Goal: Task Accomplishment & Management: Complete application form

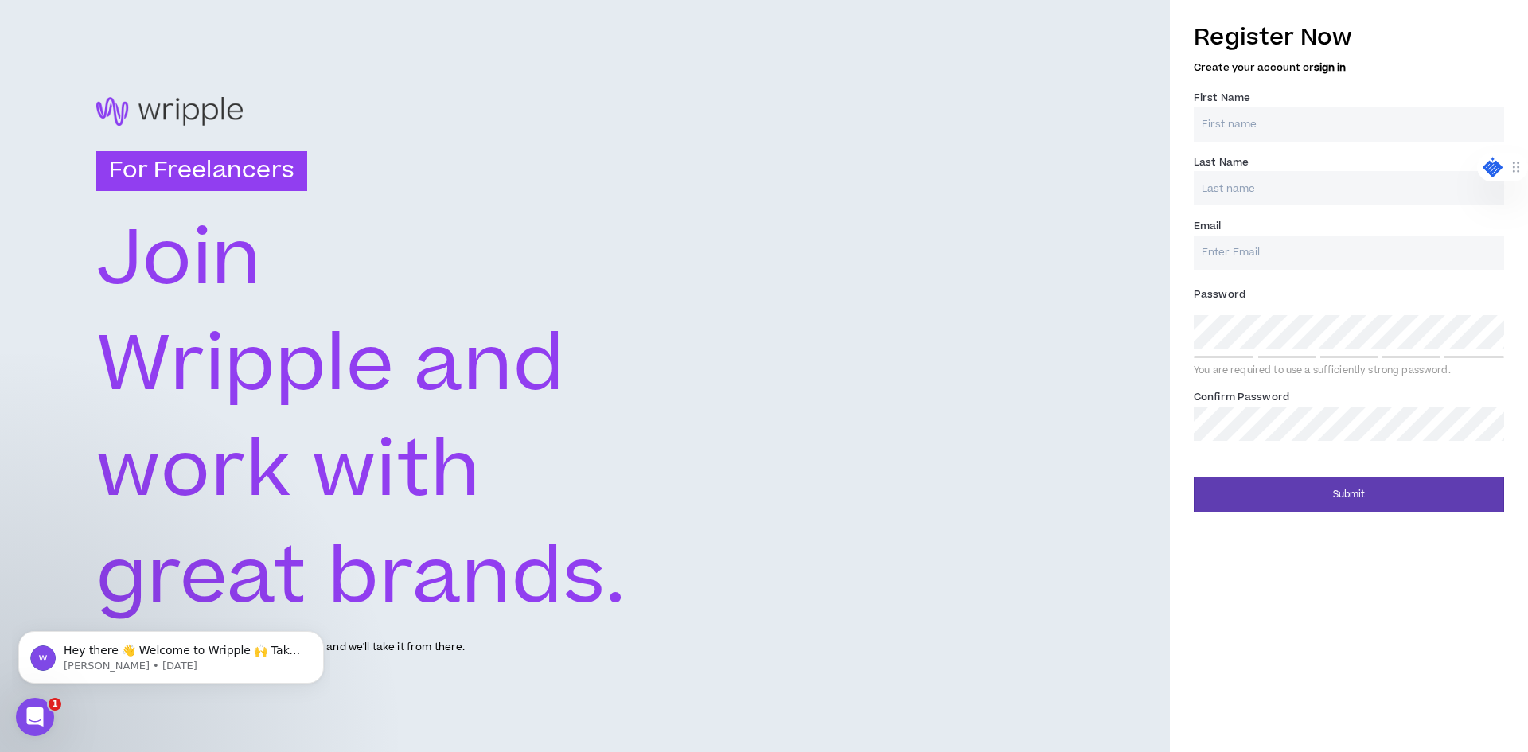
click at [1288, 135] on input "First Name *" at bounding box center [1349, 124] width 310 height 34
type input "[PERSON_NAME]"
type input "Fakunle"
type input "l"
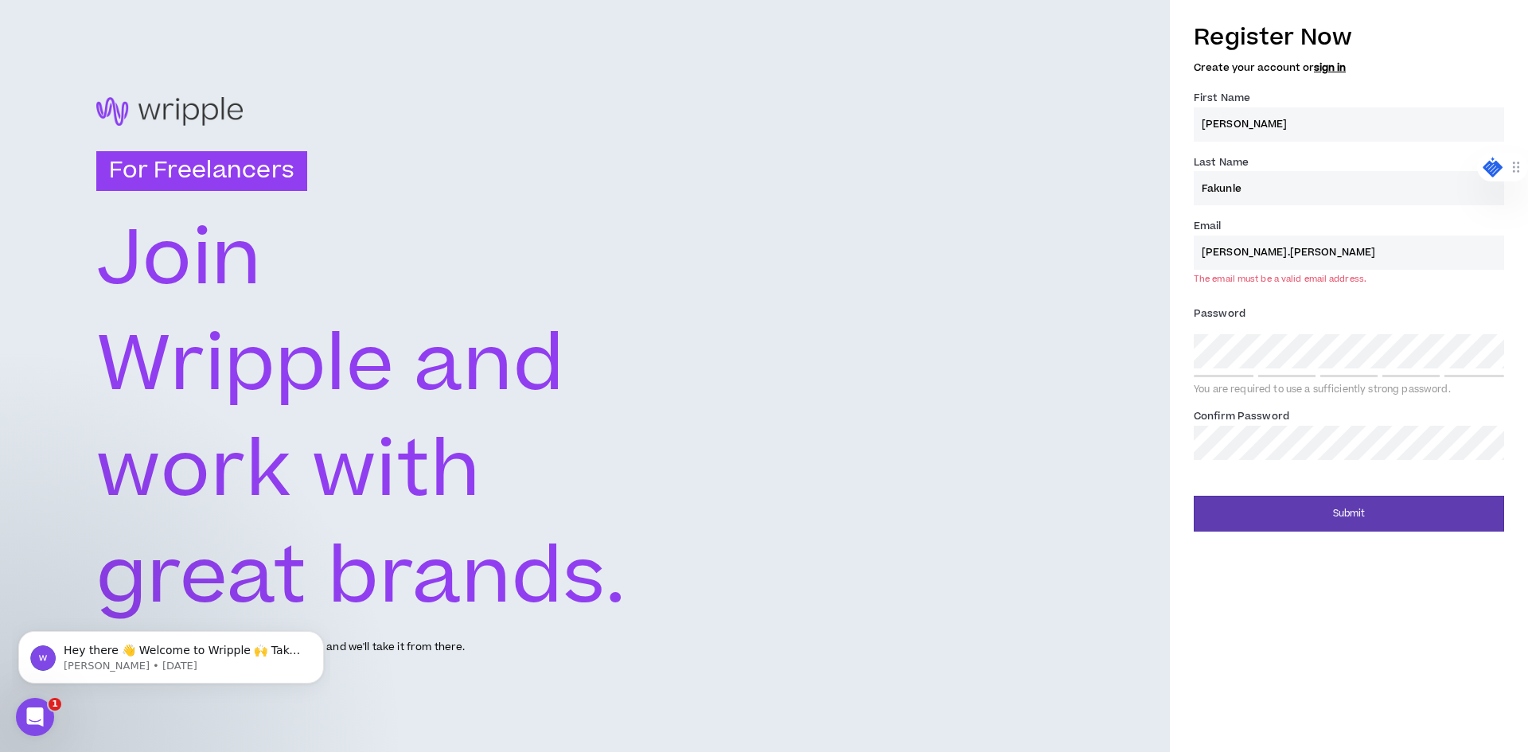
type input "[PERSON_NAME][EMAIL_ADDRESS][PERSON_NAME][DOMAIN_NAME]"
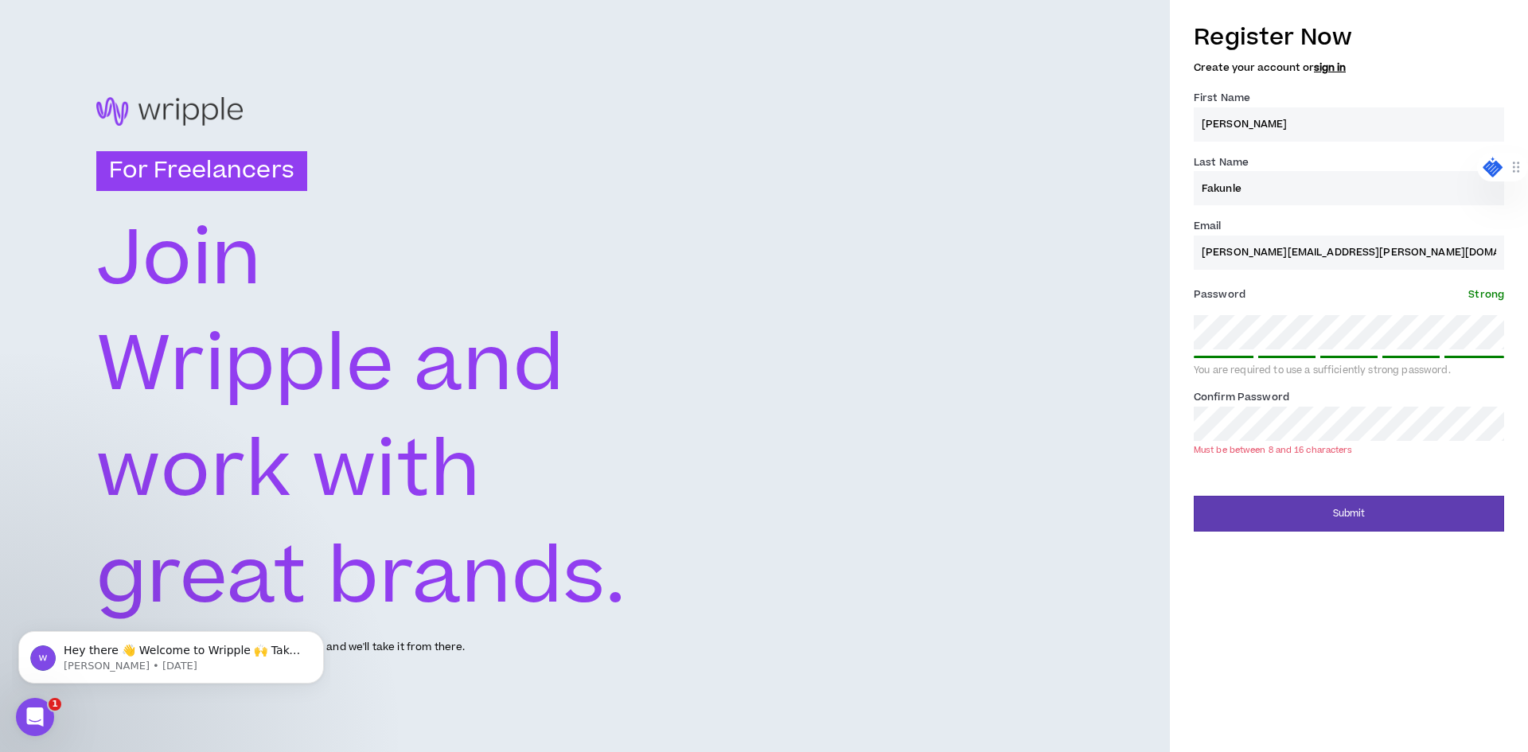
click at [1317, 447] on div "Must be between 8 and 16 characters" at bounding box center [1273, 450] width 159 height 12
click at [1399, 390] on div "Confirm Password * Must be between 8 and 16 characters" at bounding box center [1349, 421] width 310 height 67
click at [1347, 516] on button "Submit" at bounding box center [1349, 514] width 310 height 36
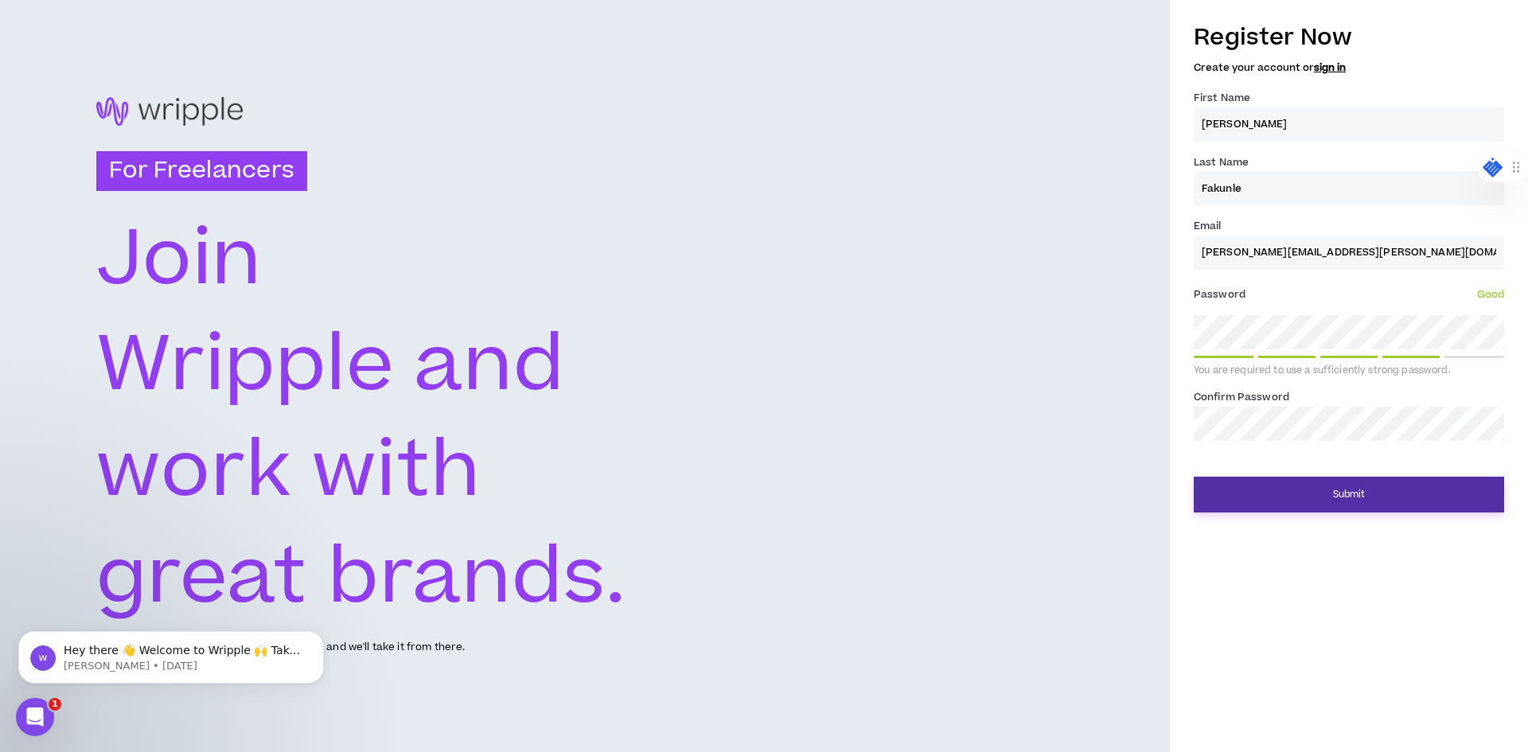
click at [1327, 485] on button "Submit" at bounding box center [1349, 495] width 310 height 36
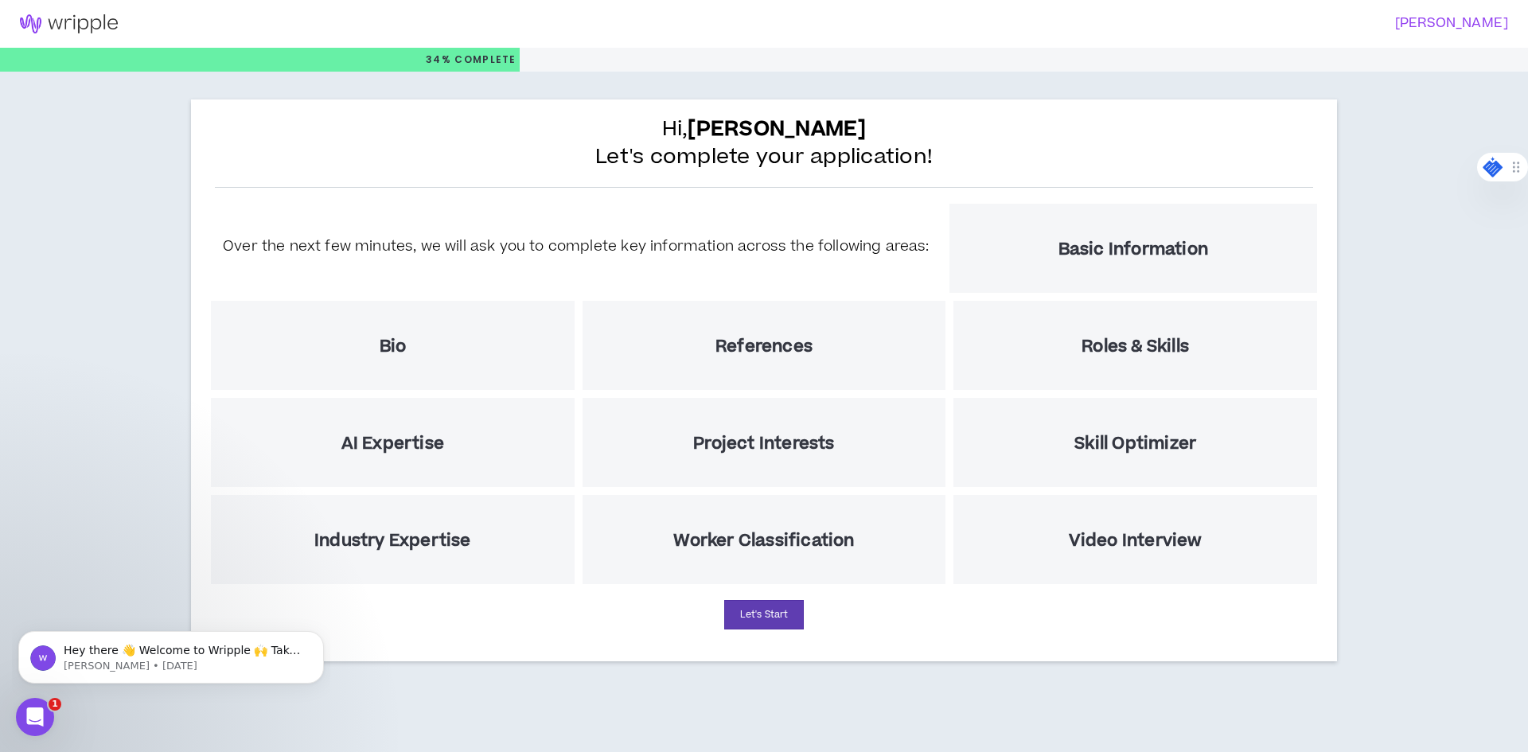
click at [1135, 526] on div "Video Interview" at bounding box center [1136, 539] width 364 height 89
click at [1122, 260] on h5 "Basic Information" at bounding box center [1134, 250] width 150 height 20
click at [775, 592] on div "Hi, [PERSON_NAME] Let's complete your application! Over the next few minutes, w…" at bounding box center [764, 381] width 1146 height 562
click at [775, 595] on div "Hi, [PERSON_NAME] Let's complete your application! Over the next few minutes, w…" at bounding box center [764, 381] width 1146 height 562
click at [775, 611] on button "Let's Start" at bounding box center [764, 614] width 80 height 29
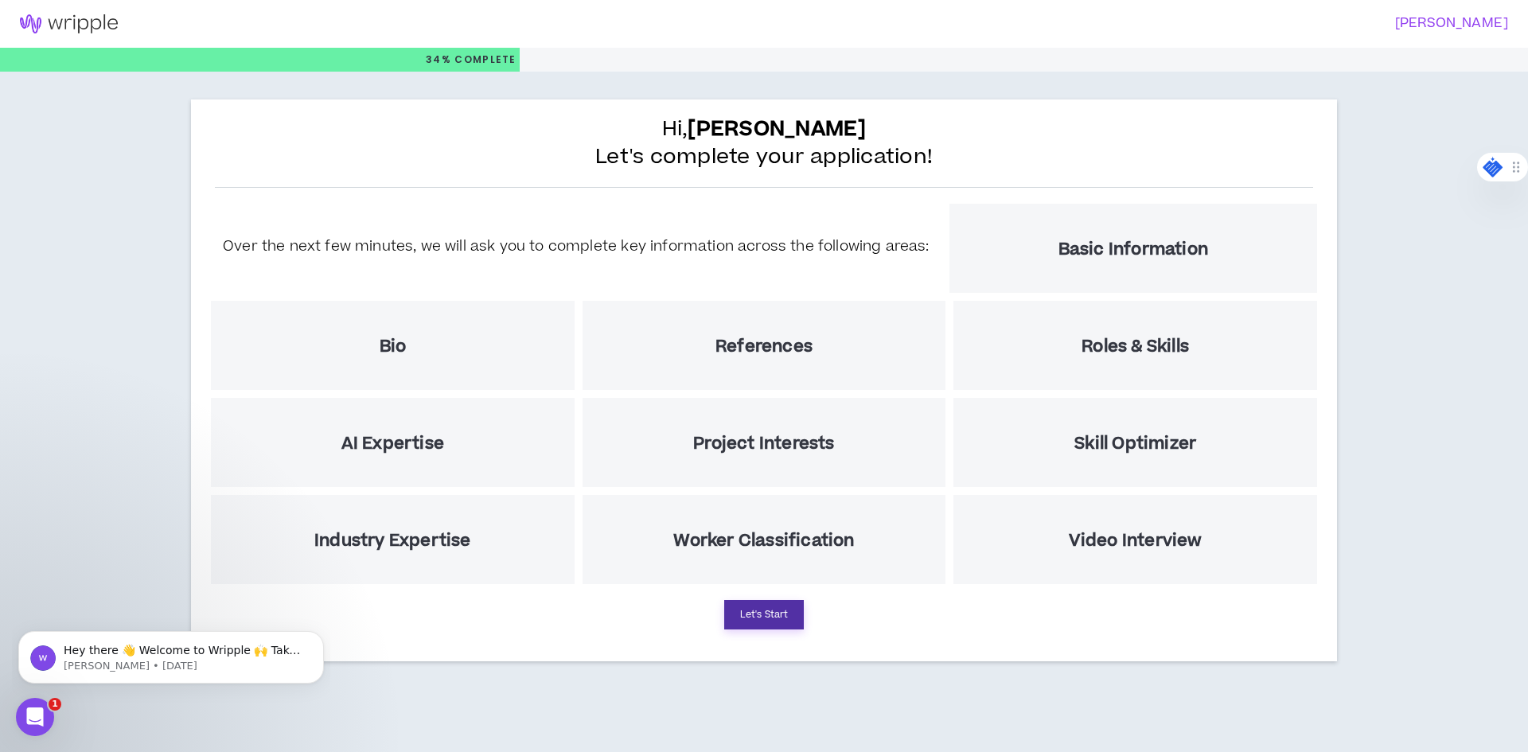
select select "US"
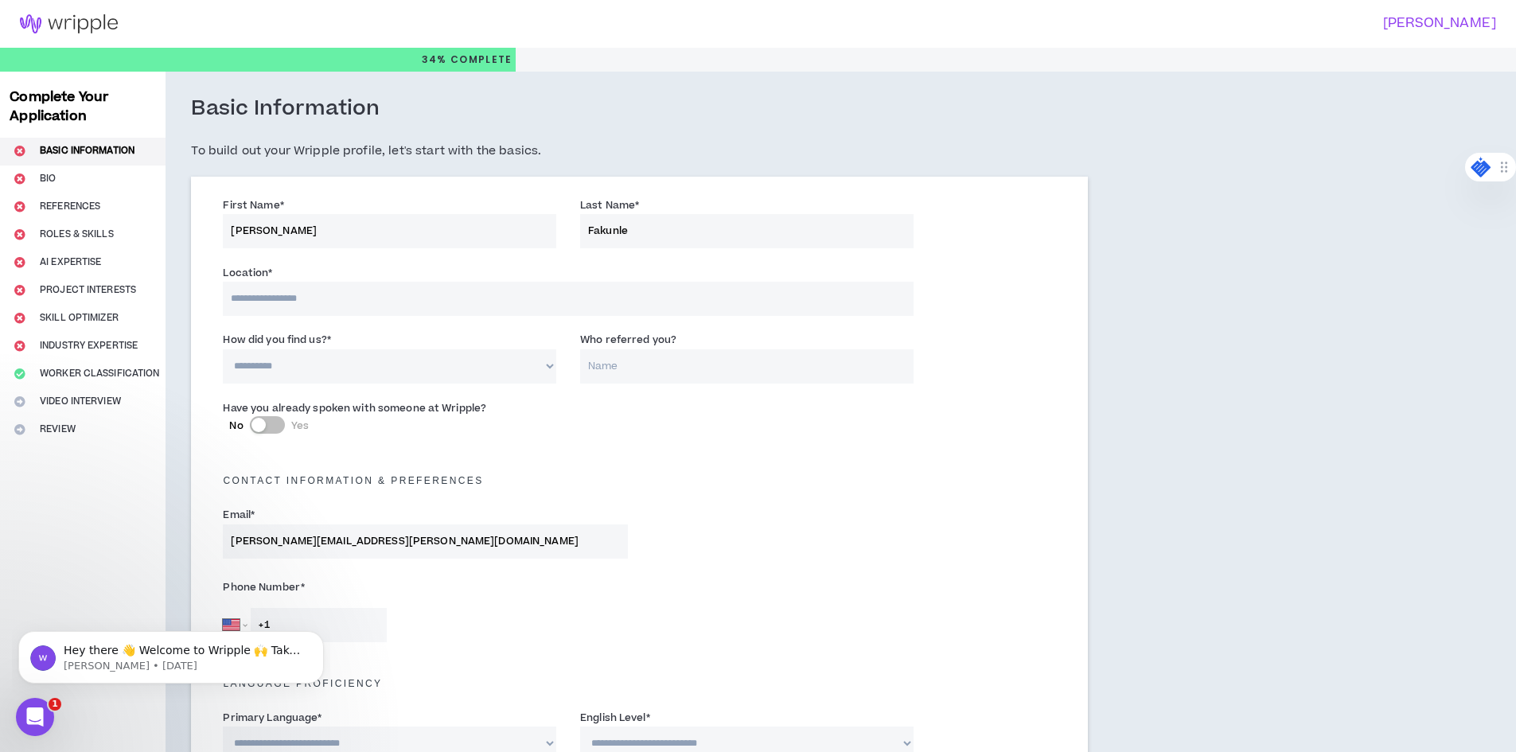
scroll to position [80, 0]
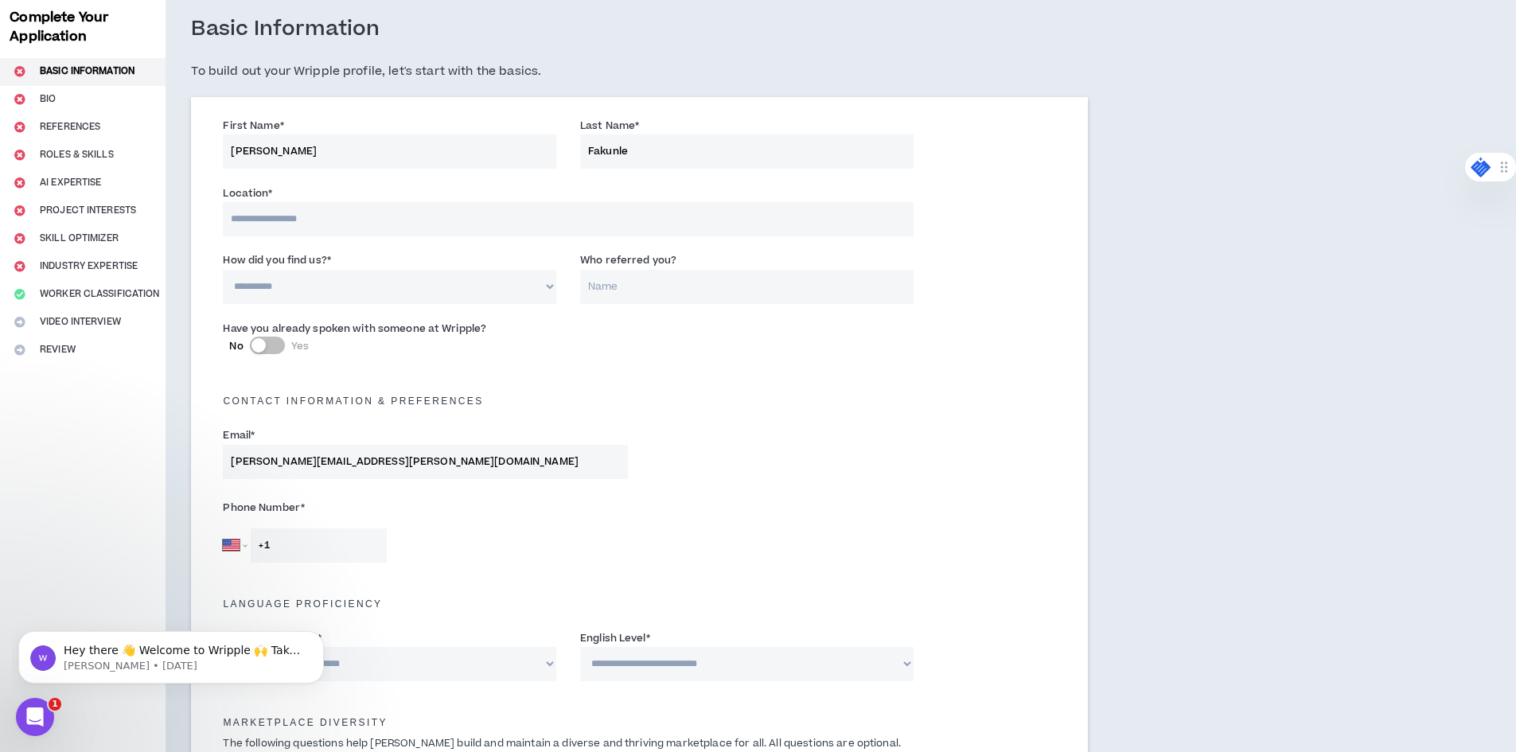
click at [447, 293] on select "**********" at bounding box center [390, 287] width 334 height 34
select select "*"
click at [223, 270] on select "**********" at bounding box center [390, 287] width 334 height 34
click at [681, 297] on input "Who referred you?" at bounding box center [747, 287] width 334 height 34
click at [328, 224] on input at bounding box center [568, 219] width 690 height 34
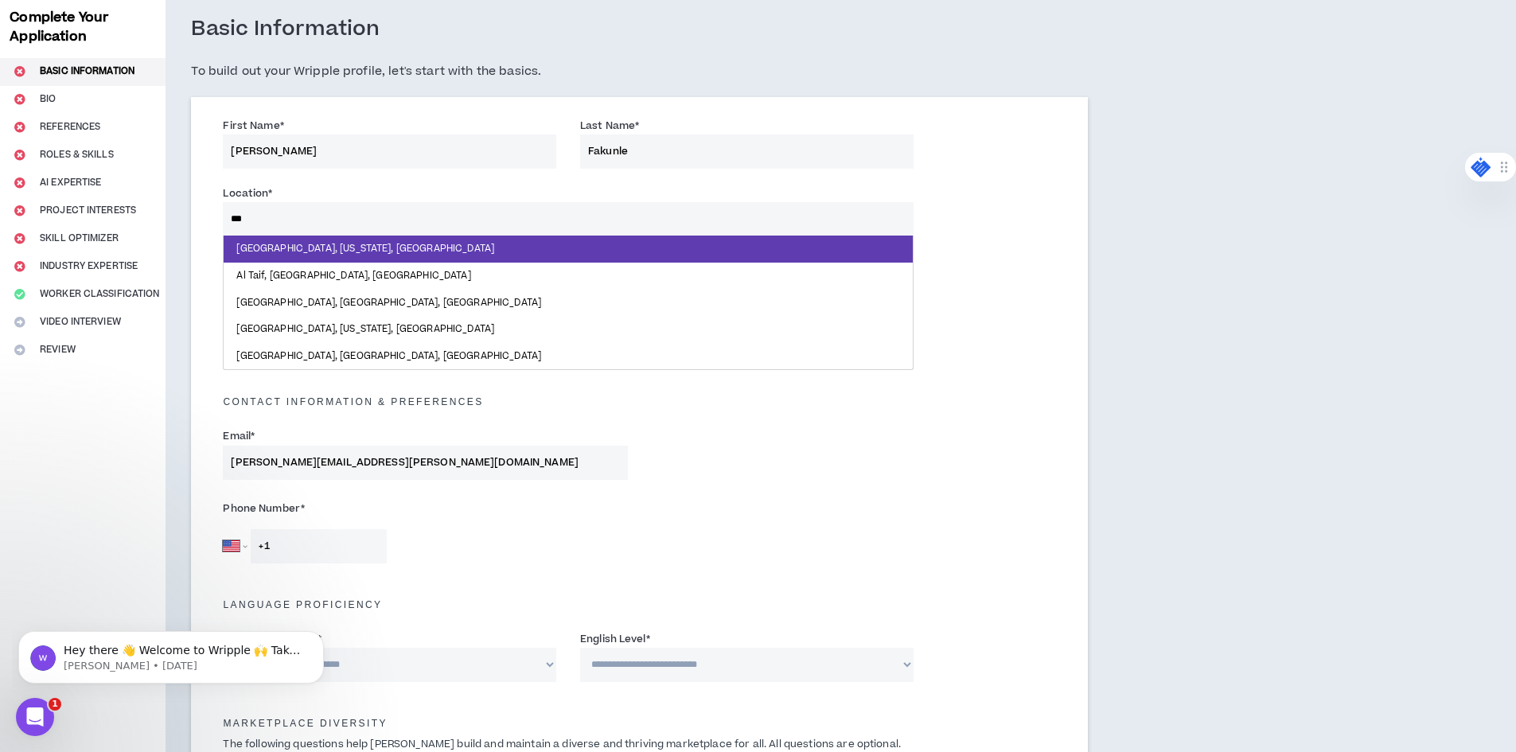
type input "****"
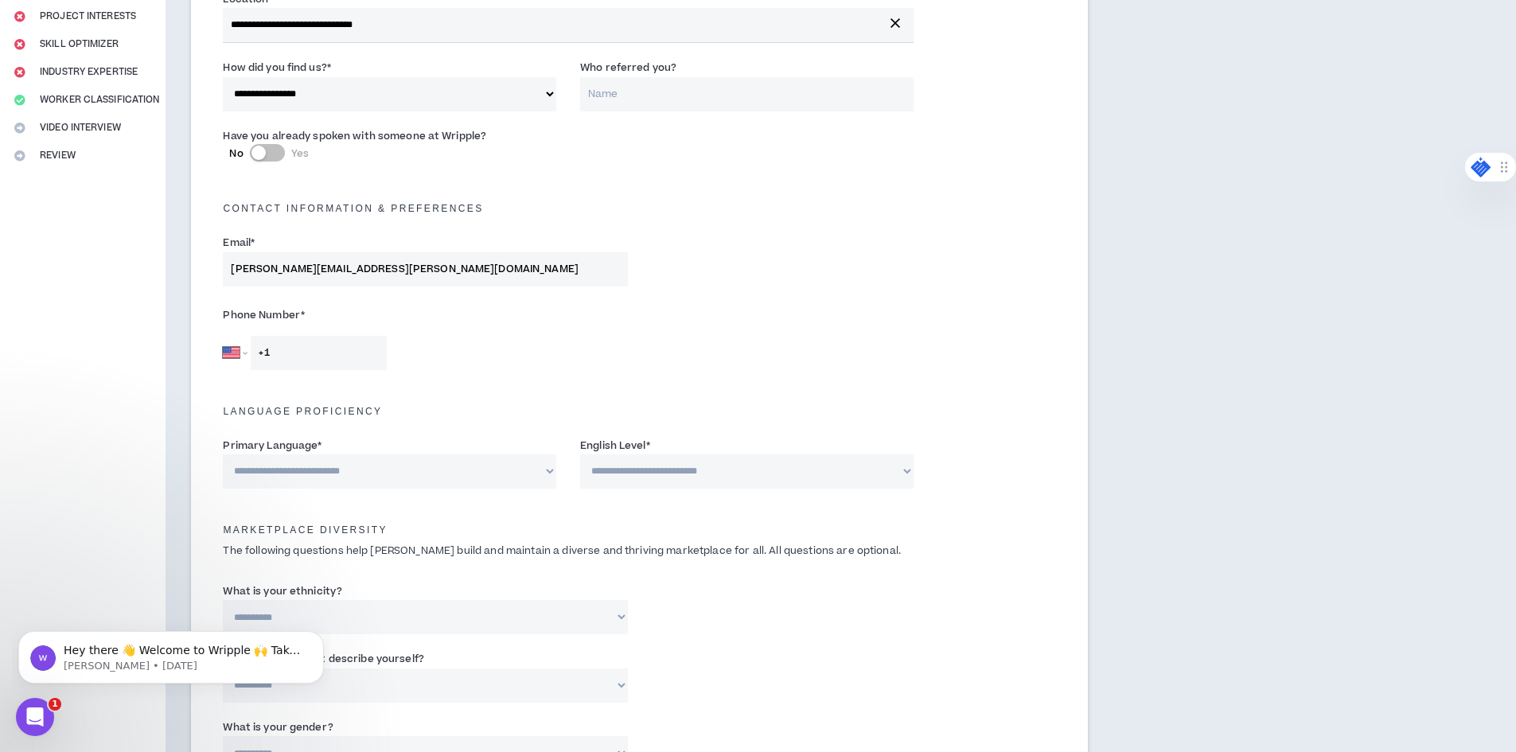
scroll to position [318, 0]
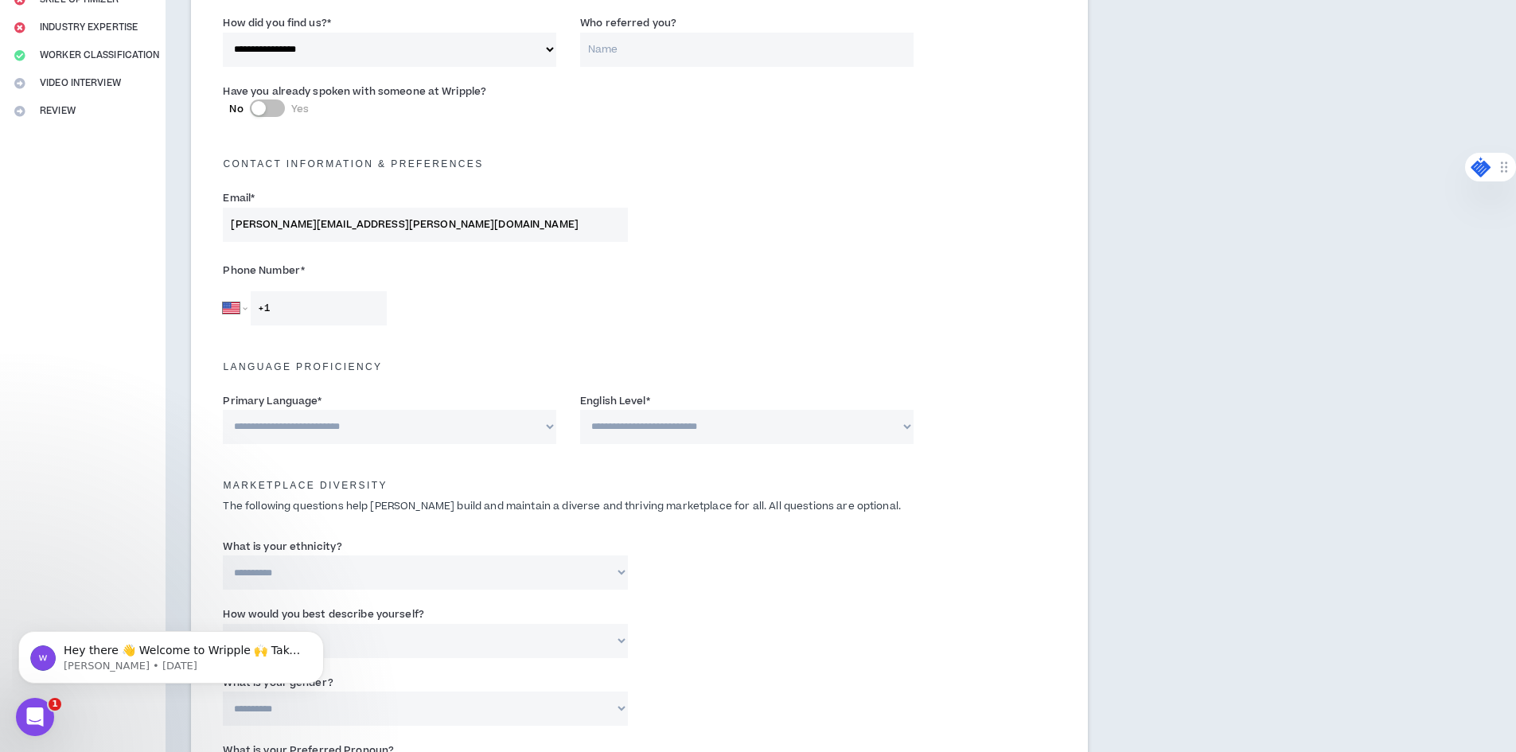
click at [324, 314] on input "+1" at bounding box center [319, 308] width 136 height 34
type input "[PHONE_NUMBER]"
click at [362, 422] on select "**********" at bounding box center [390, 427] width 334 height 34
select select "*******"
click at [223, 410] on select "**********" at bounding box center [390, 427] width 334 height 34
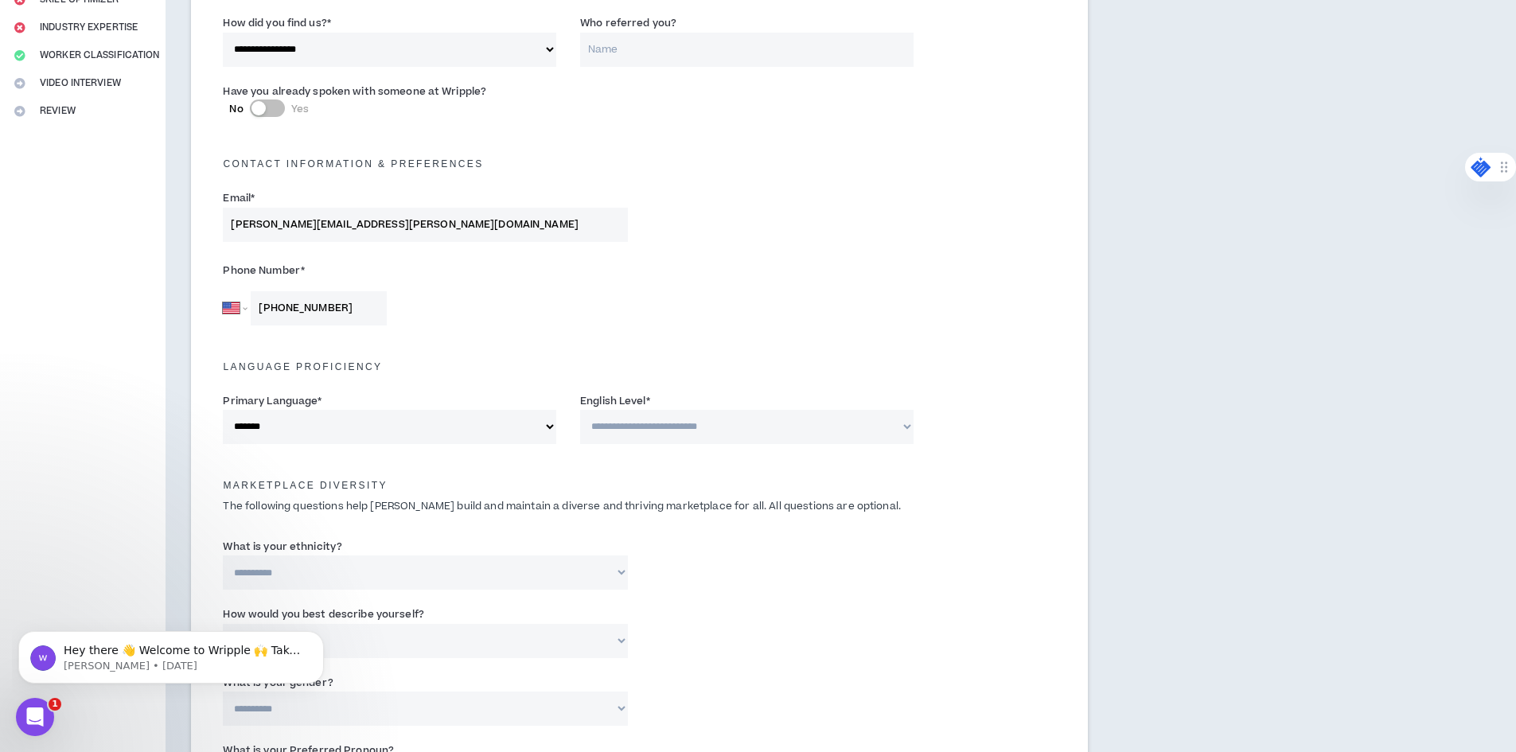
click at [678, 435] on select "**********" at bounding box center [747, 427] width 334 height 34
select select "*"
click at [580, 410] on select "**********" at bounding box center [747, 427] width 334 height 34
click at [382, 462] on div "Marketplace Diversity The following questions help [PERSON_NAME] build and main…" at bounding box center [639, 491] width 857 height 62
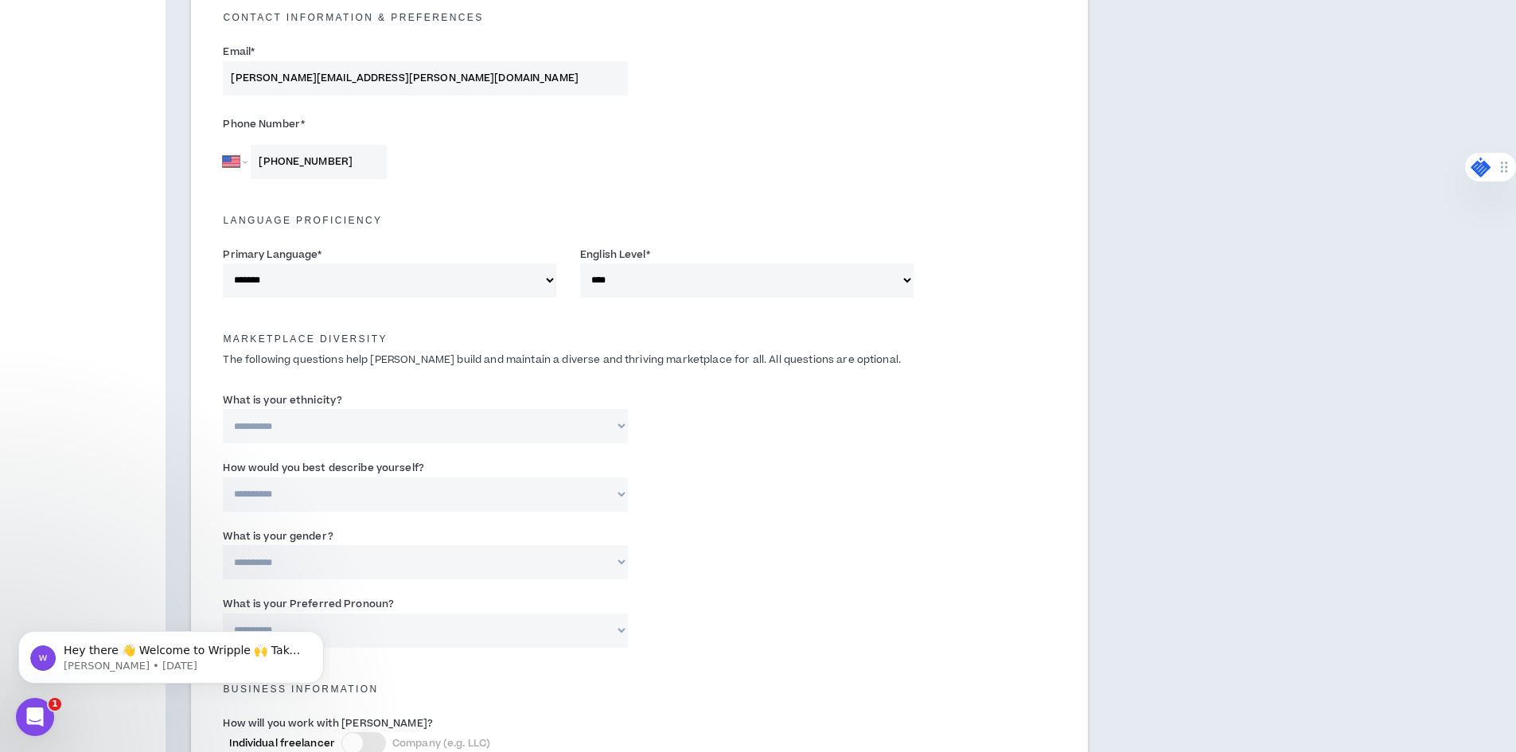
scroll to position [478, 0]
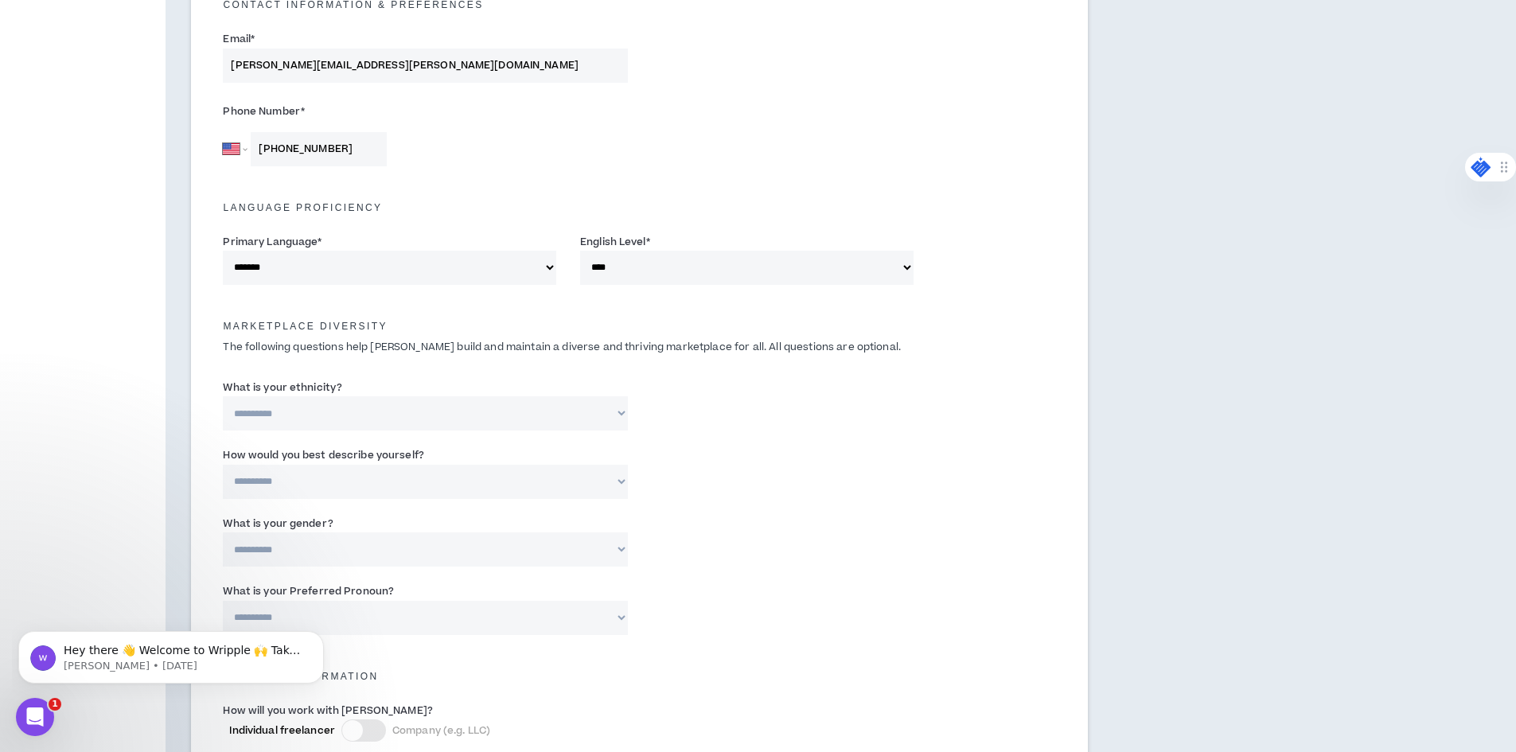
click at [413, 417] on select "**********" at bounding box center [425, 413] width 404 height 34
select select "**********"
click at [223, 396] on select "**********" at bounding box center [425, 413] width 404 height 34
click at [378, 482] on select "**********" at bounding box center [425, 482] width 404 height 34
select select "**********"
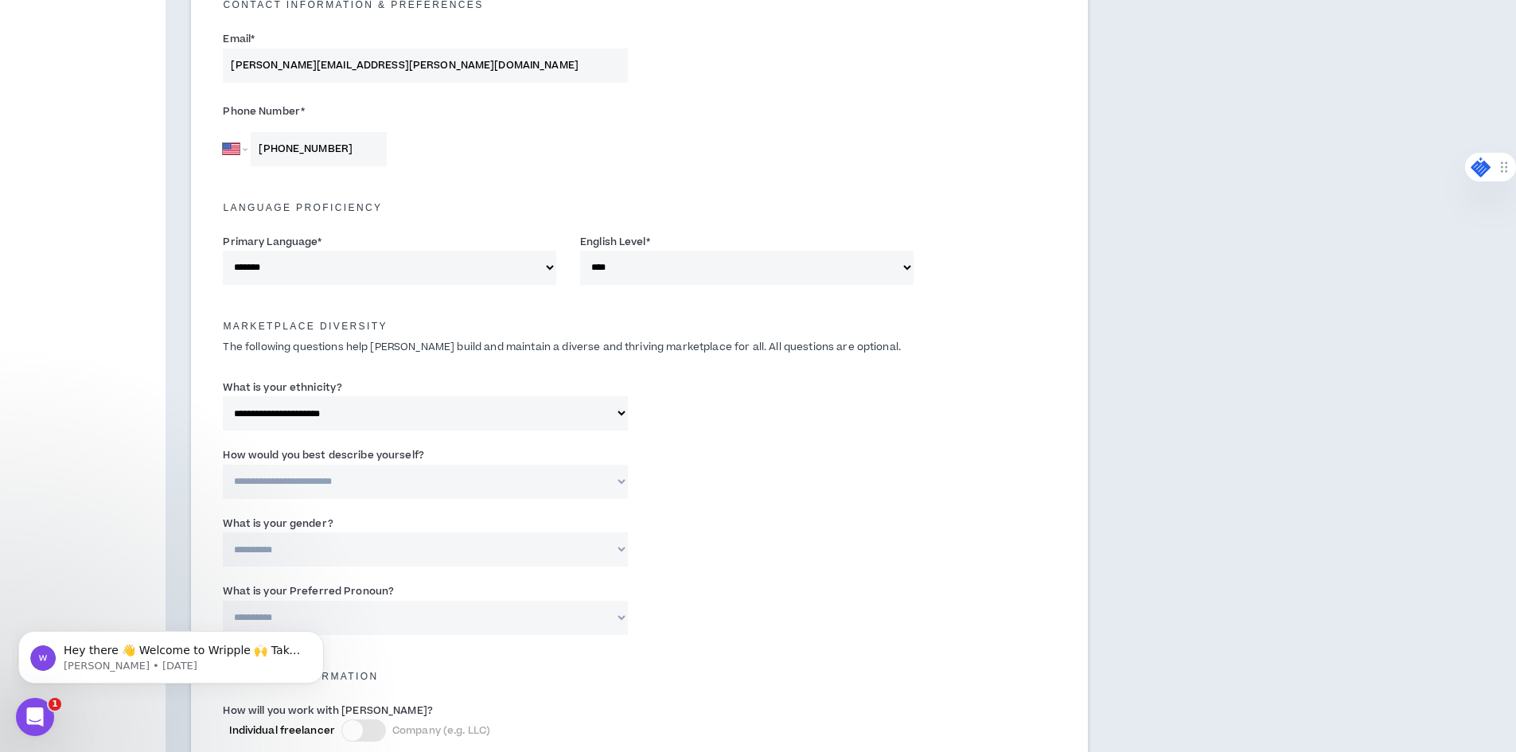
click at [223, 465] on select "**********" at bounding box center [425, 482] width 404 height 34
click at [372, 555] on select "**********" at bounding box center [425, 550] width 404 height 34
select select "***"
click at [223, 533] on select "**********" at bounding box center [425, 550] width 404 height 34
click at [633, 604] on div "**********" at bounding box center [425, 609] width 428 height 52
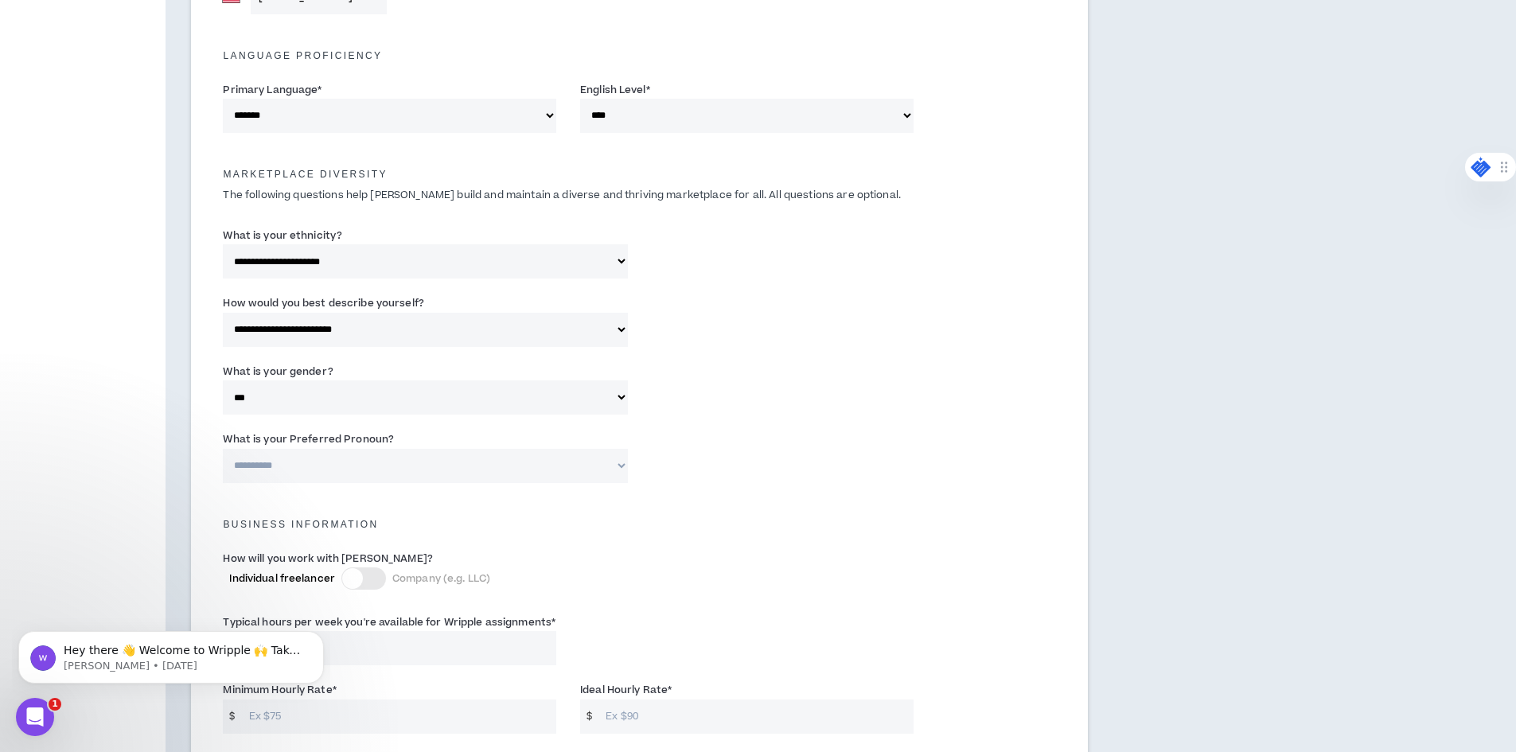
scroll to position [637, 0]
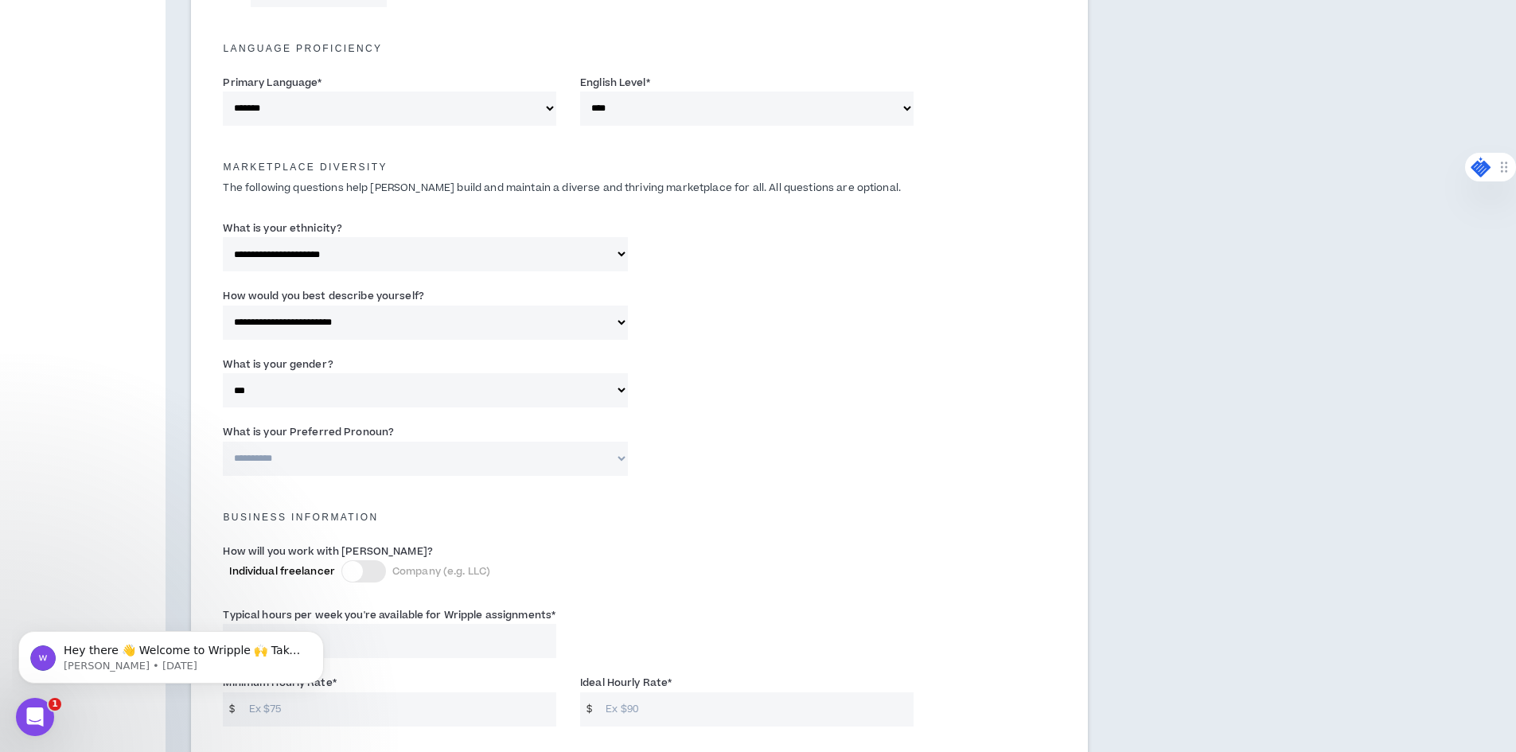
click at [456, 473] on select "**********" at bounding box center [425, 459] width 404 height 34
select select "**********"
click at [223, 442] on select "**********" at bounding box center [425, 459] width 404 height 34
click at [544, 548] on div "How will you work with [PERSON_NAME]? Individual freelancer Company (e.g. LLC)" at bounding box center [497, 563] width 548 height 40
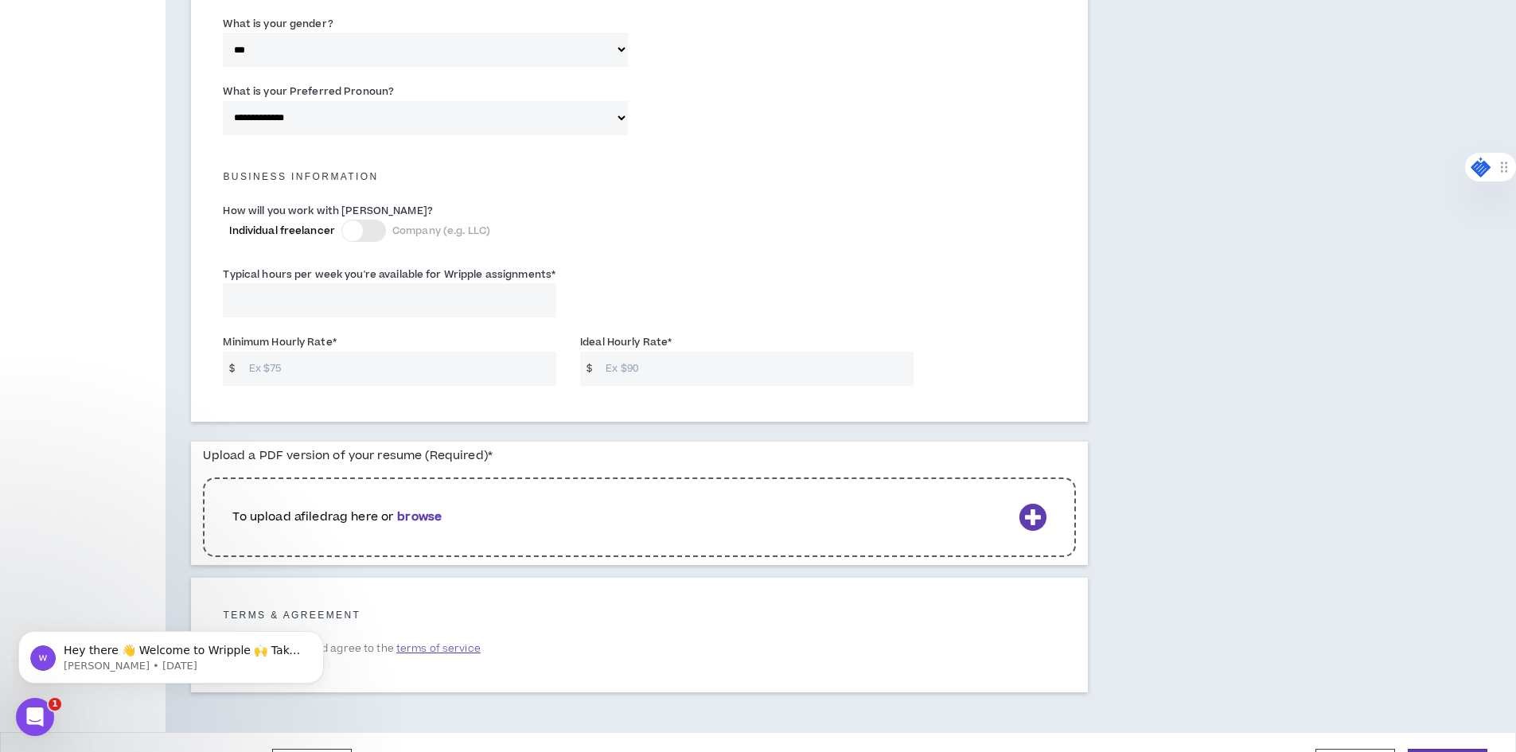
scroll to position [941, 0]
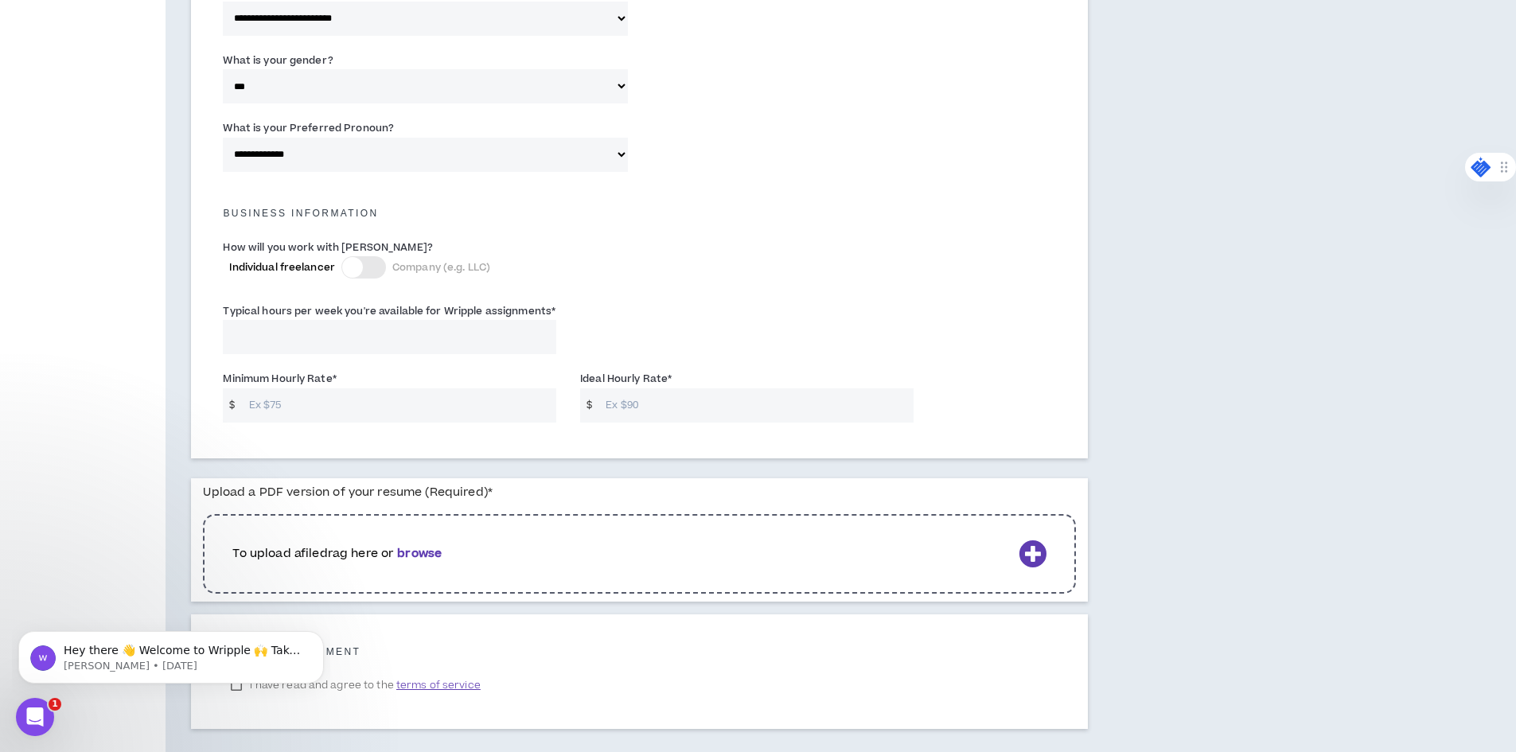
click at [377, 271] on div at bounding box center [364, 267] width 45 height 22
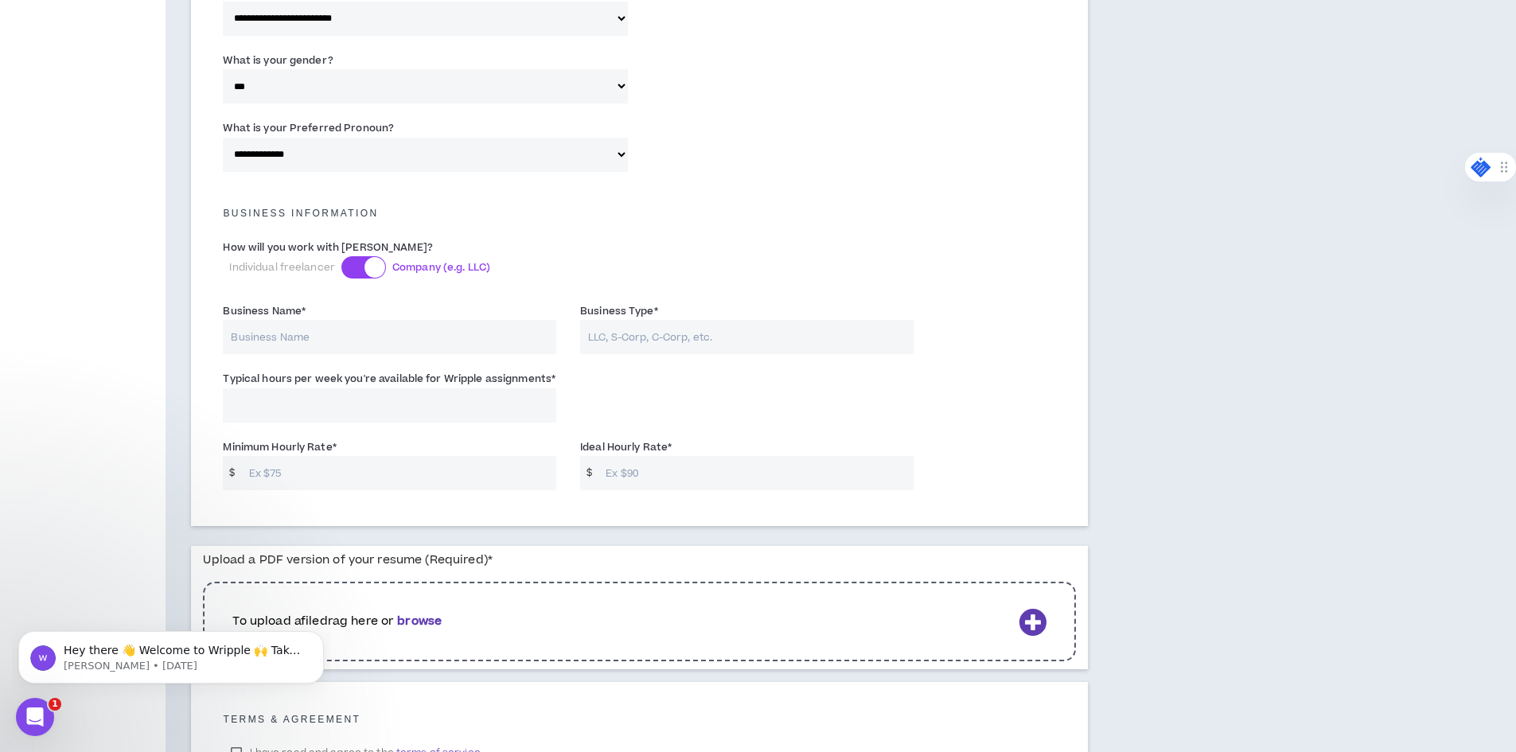
click at [430, 338] on input "Business Name *" at bounding box center [390, 337] width 334 height 34
type input "Project Swami Consulting LLC"
click at [717, 343] on input "Project Swami Consulting LLC" at bounding box center [747, 337] width 334 height 34
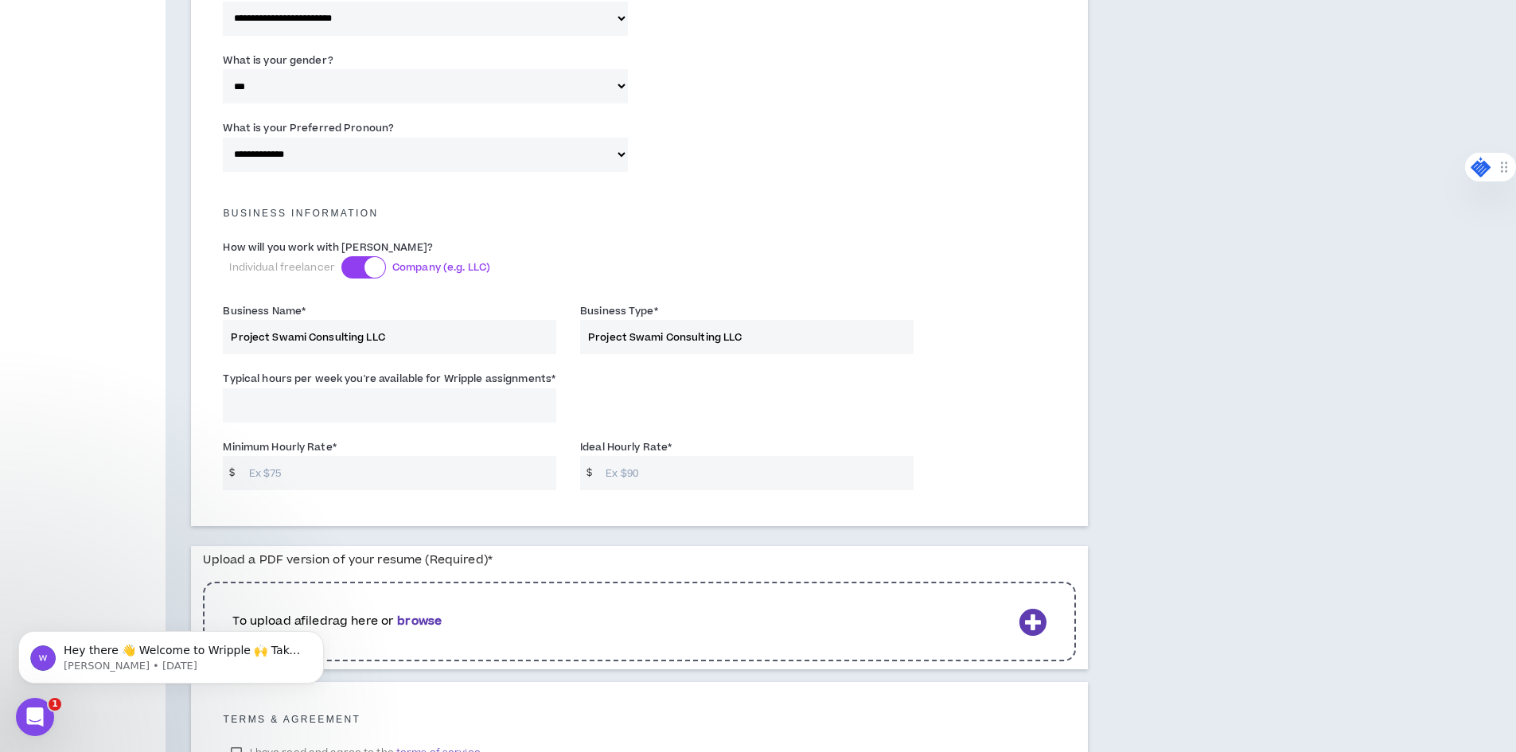
click at [717, 343] on input "Project Swami Consulting LLC" at bounding box center [747, 337] width 334 height 34
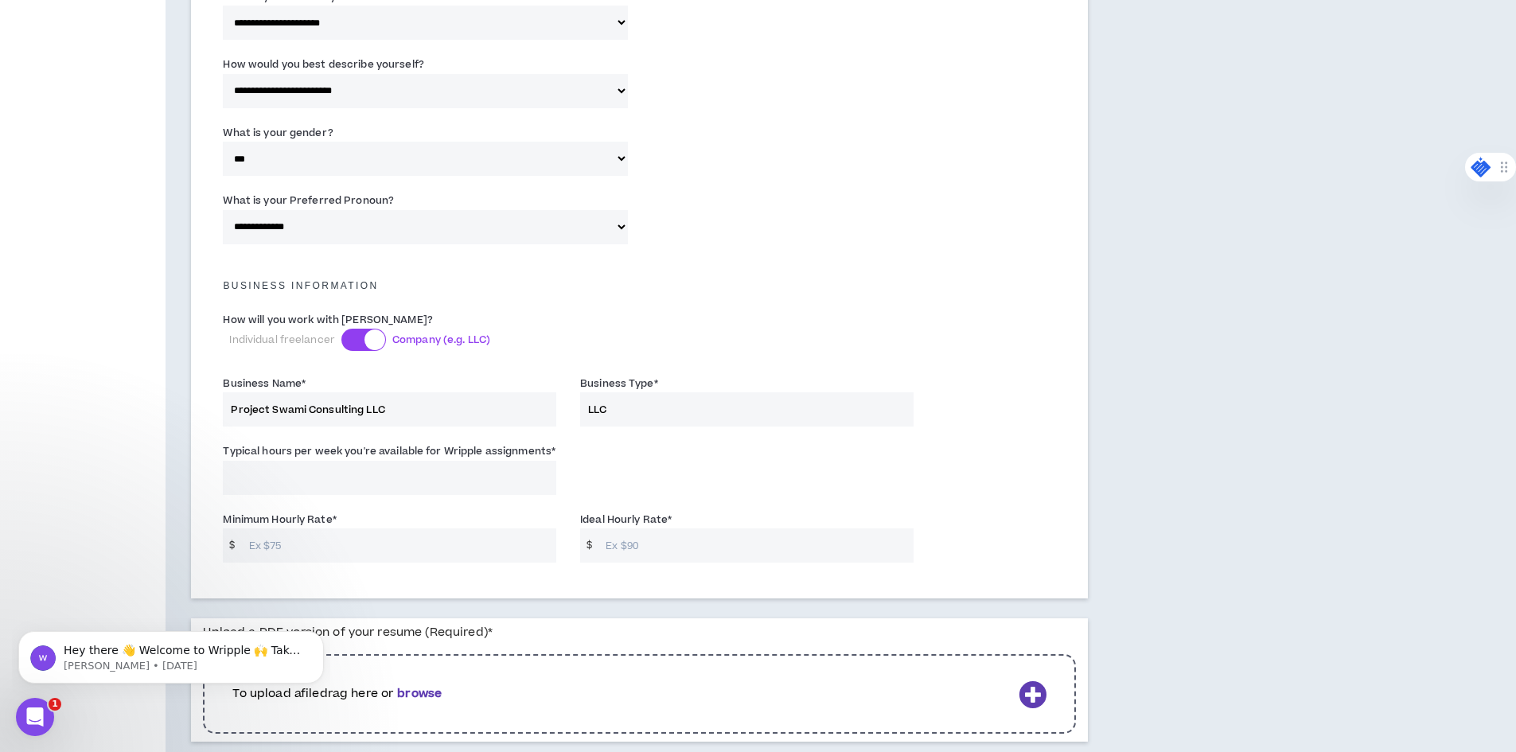
scroll to position [876, 0]
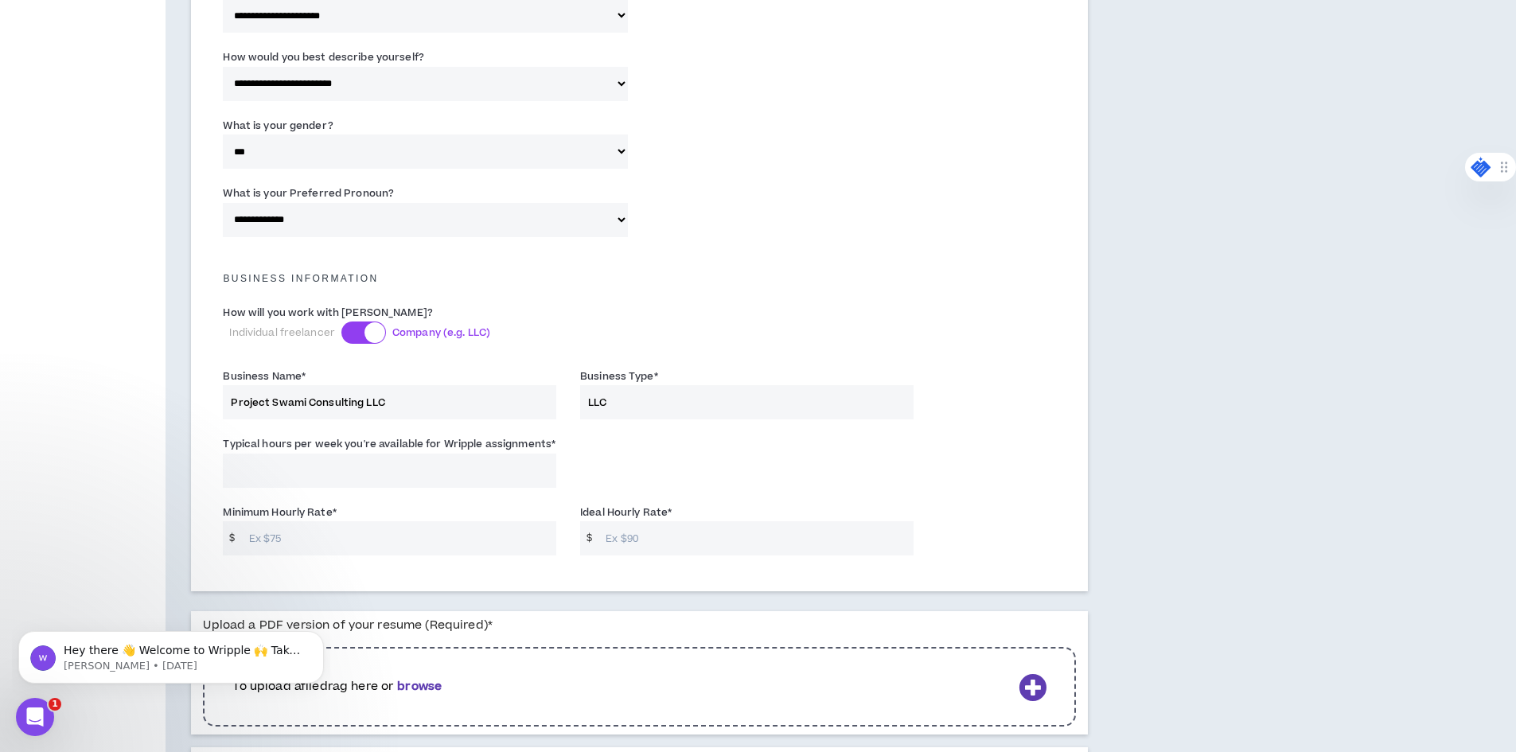
type input "LLC"
click at [377, 482] on input "Typical hours per week you're available for Wripple assignments *" at bounding box center [390, 471] width 334 height 34
type input "1"
type input "25"
type input "30"
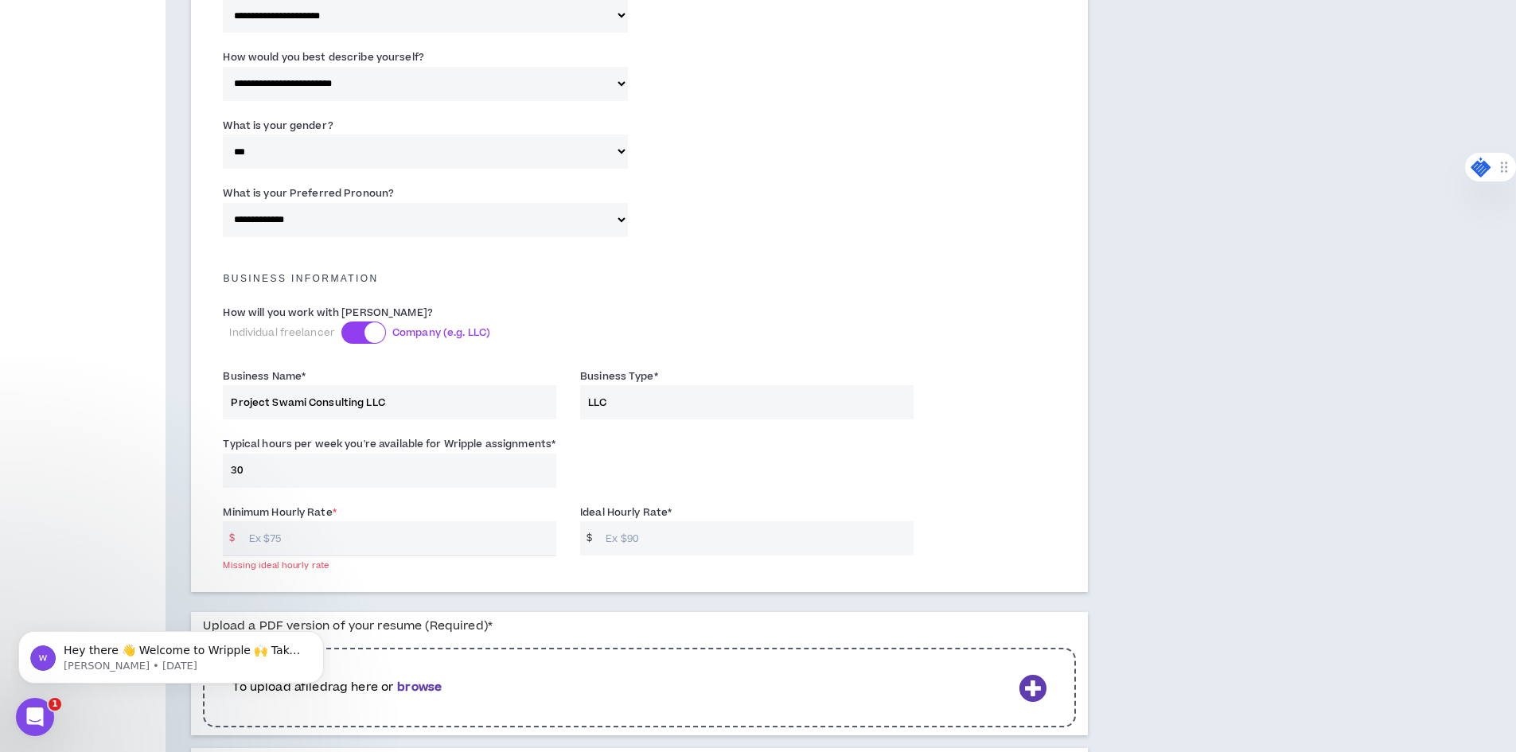
click at [377, 537] on input "Minimum Hourly Rate *" at bounding box center [398, 538] width 315 height 34
click at [646, 539] on input "Ideal Hourly Rate *" at bounding box center [755, 538] width 315 height 34
type input "90"
click at [451, 539] on input "Minimum Hourly Rate *" at bounding box center [398, 538] width 315 height 34
type input "60"
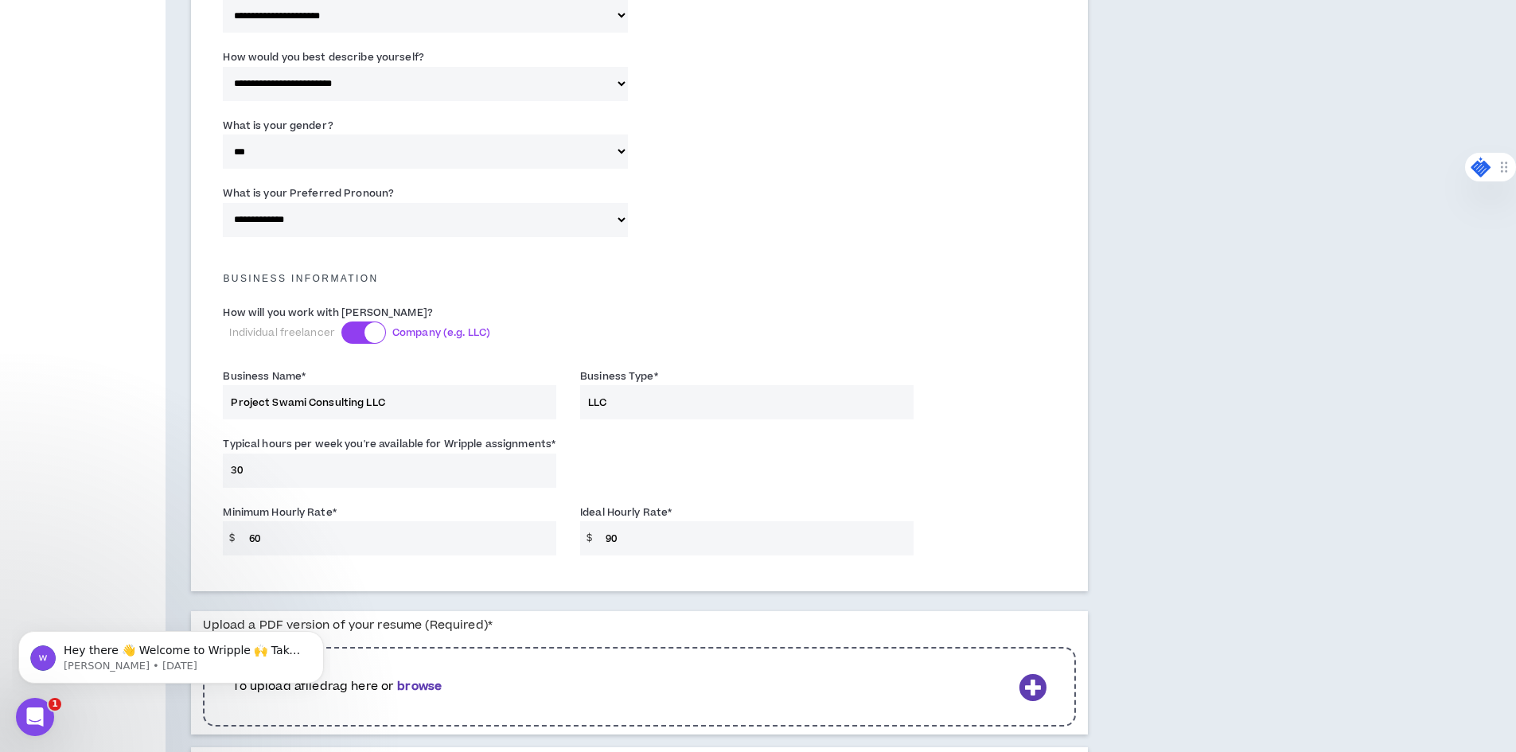
click at [884, 555] on input "90" at bounding box center [755, 538] width 315 height 34
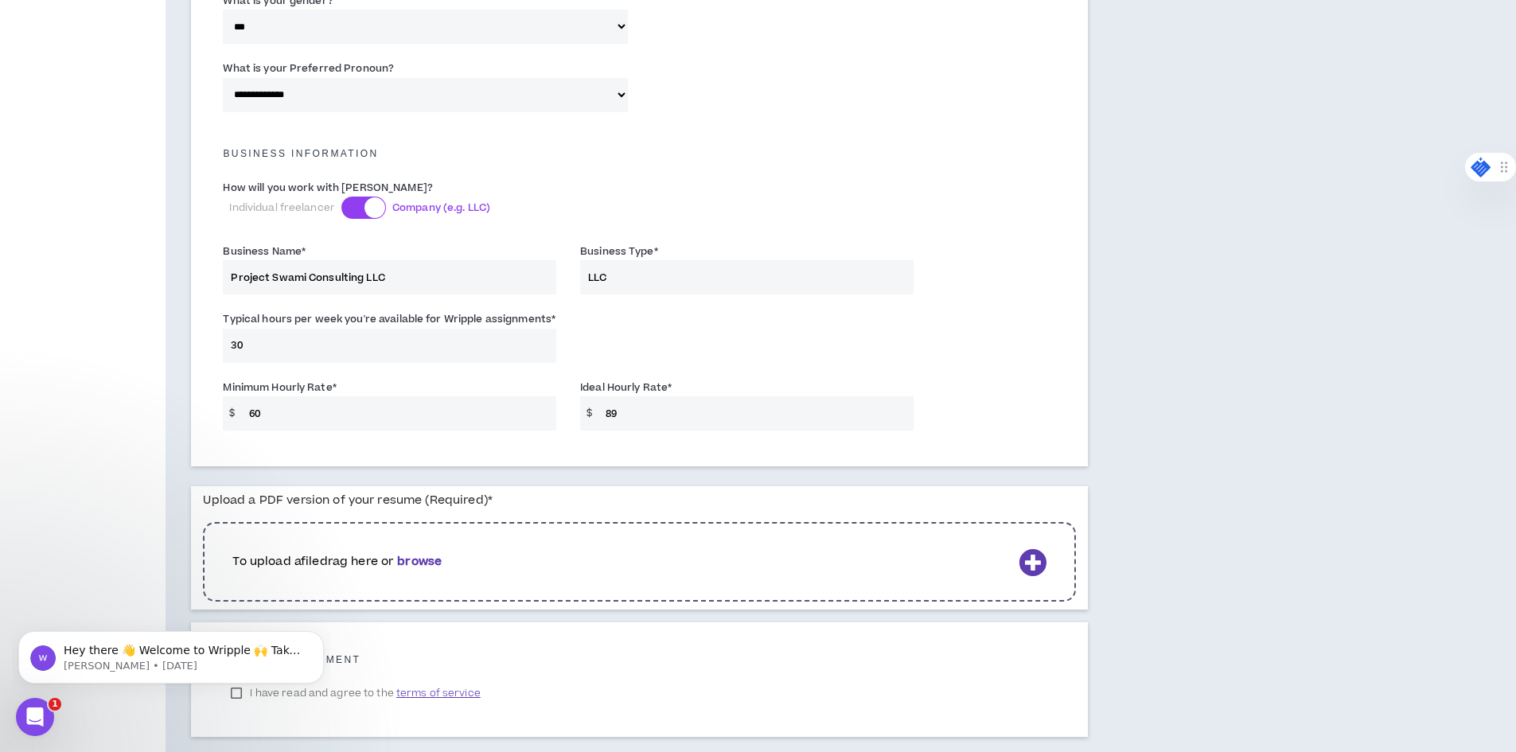
scroll to position [1009, 0]
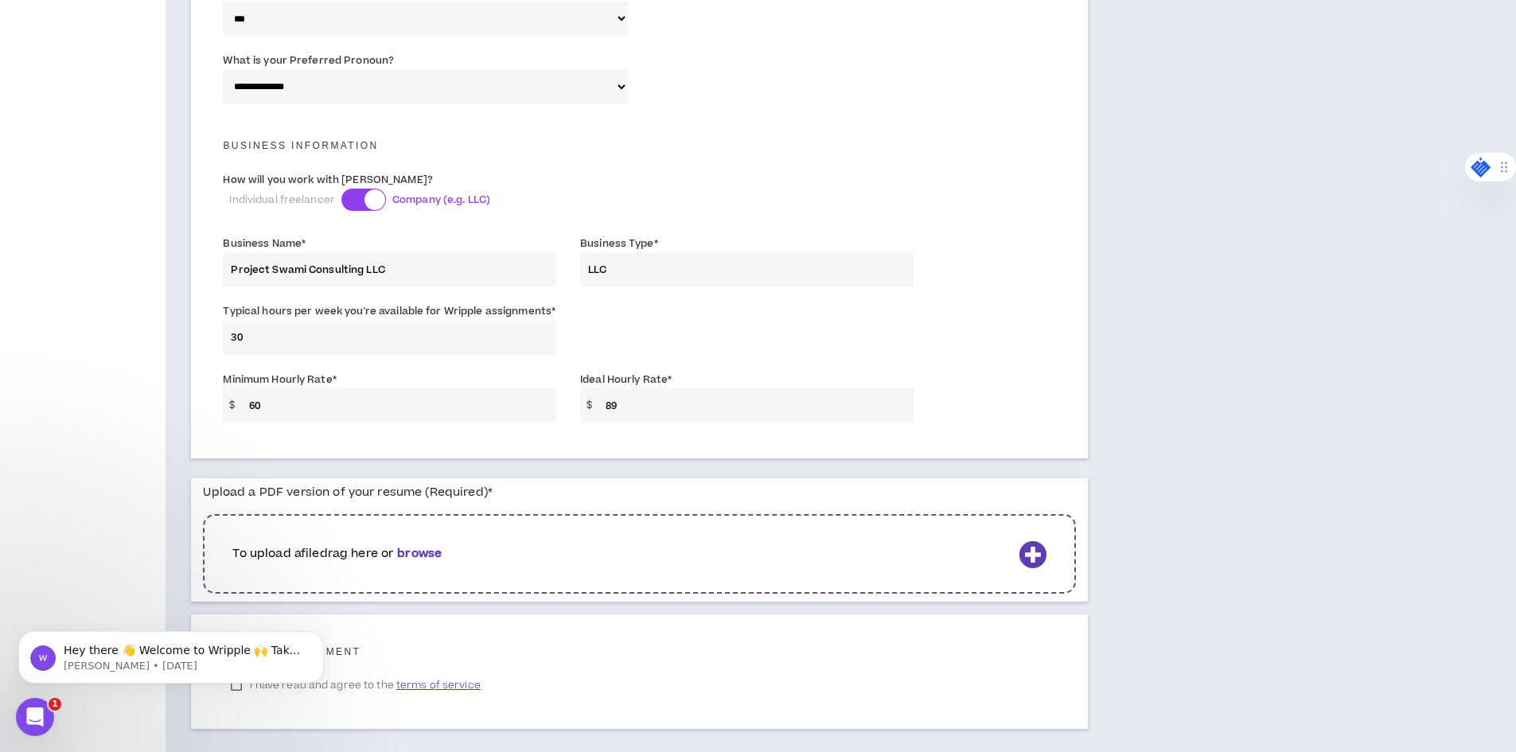
click at [711, 412] on input "89" at bounding box center [755, 405] width 315 height 34
type input "60"
click at [931, 410] on div "Minimum Hourly Rate * $ 60 Ideal Hourly Rate * $ 60" at bounding box center [639, 401] width 857 height 68
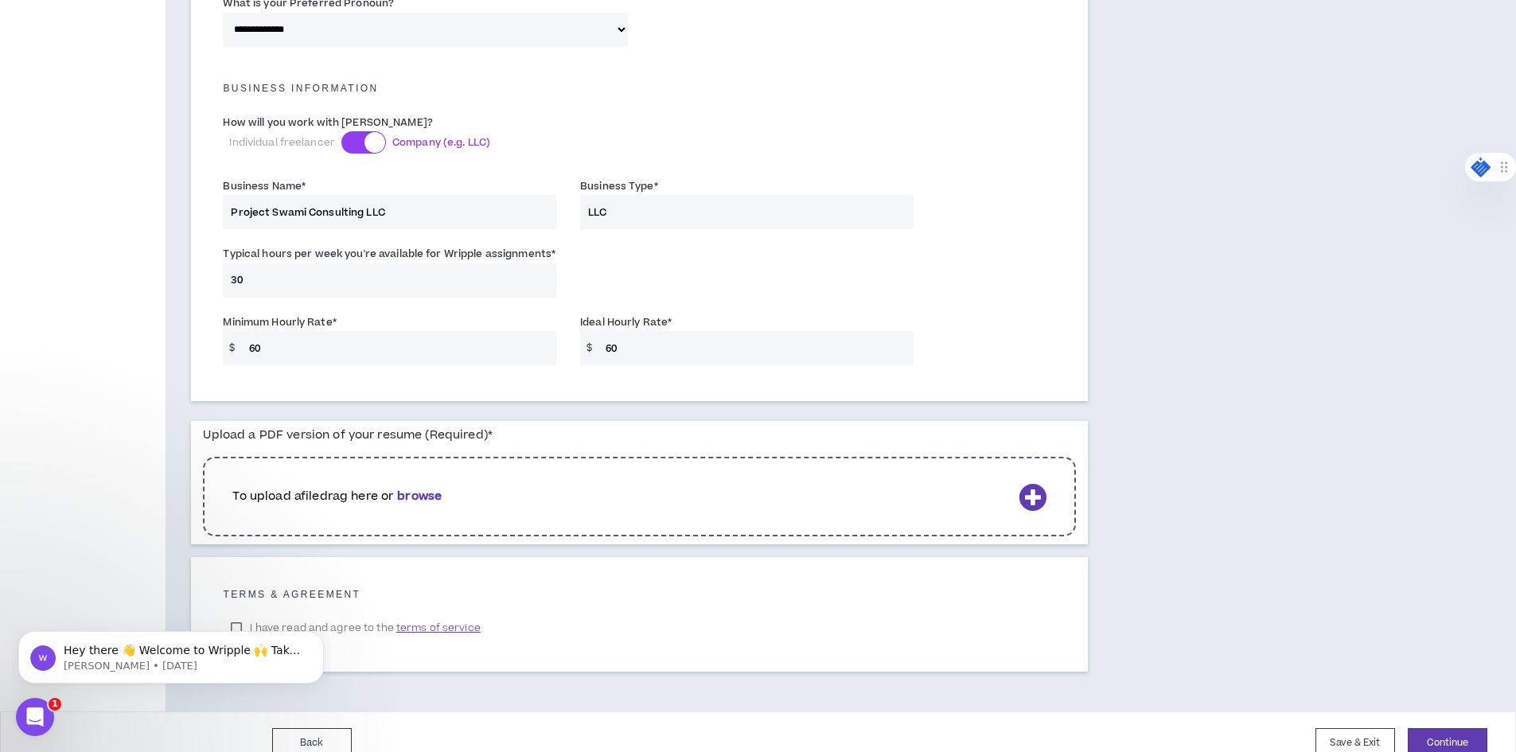
scroll to position [1088, 0]
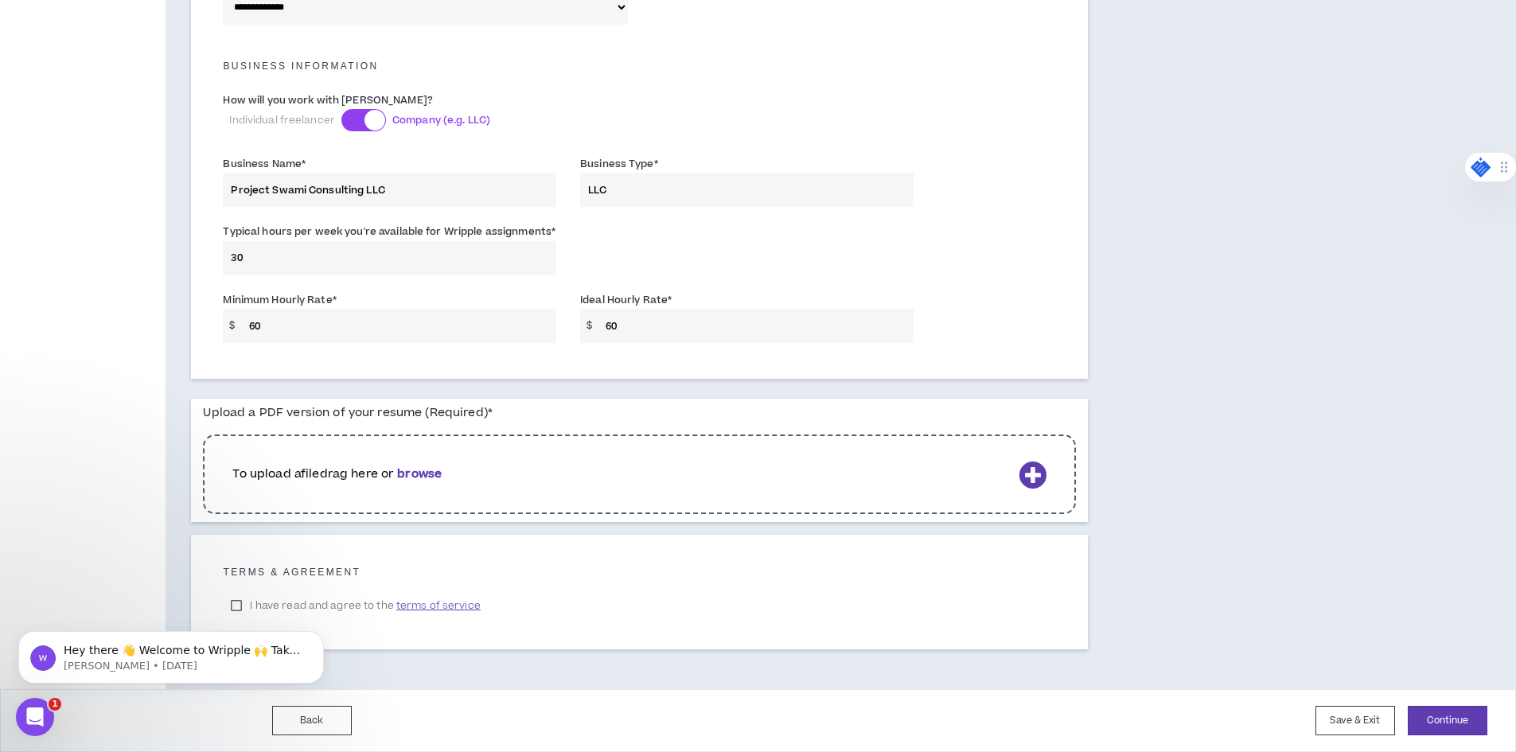
click at [233, 607] on body "Hey there 👋 Welcome to Wripple 🙌 Take a look around! If you have any questions,…" at bounding box center [171, 653] width 306 height 99
click at [236, 607] on body "Hey there 👋 Welcome to Wripple 🙌 Take a look around! If you have any questions,…" at bounding box center [171, 653] width 306 height 99
click at [466, 607] on span "terms of service" at bounding box center [438, 606] width 84 height 16
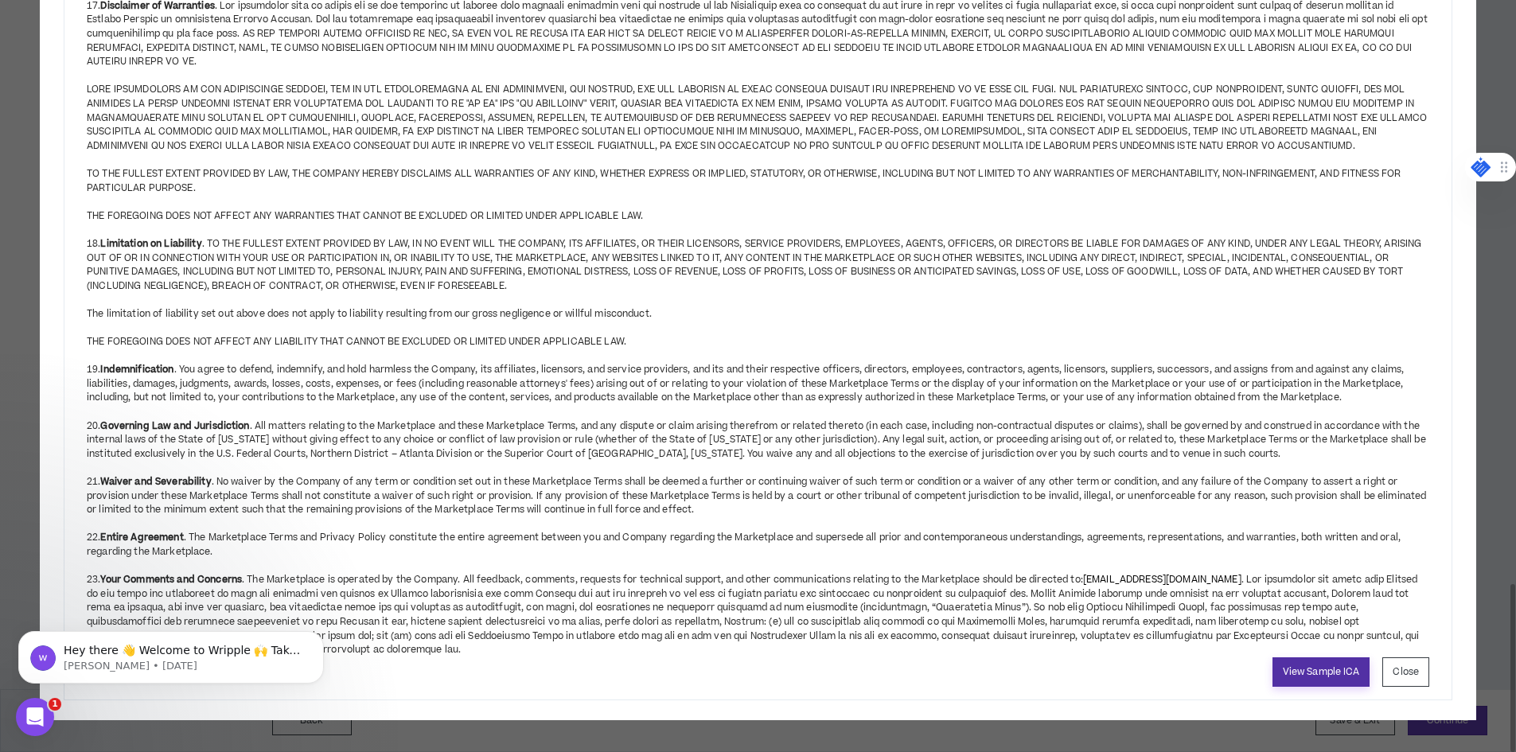
click at [1347, 669] on link "View Sample ICA" at bounding box center [1322, 672] width 98 height 29
click at [1395, 668] on button "Close" at bounding box center [1406, 672] width 47 height 29
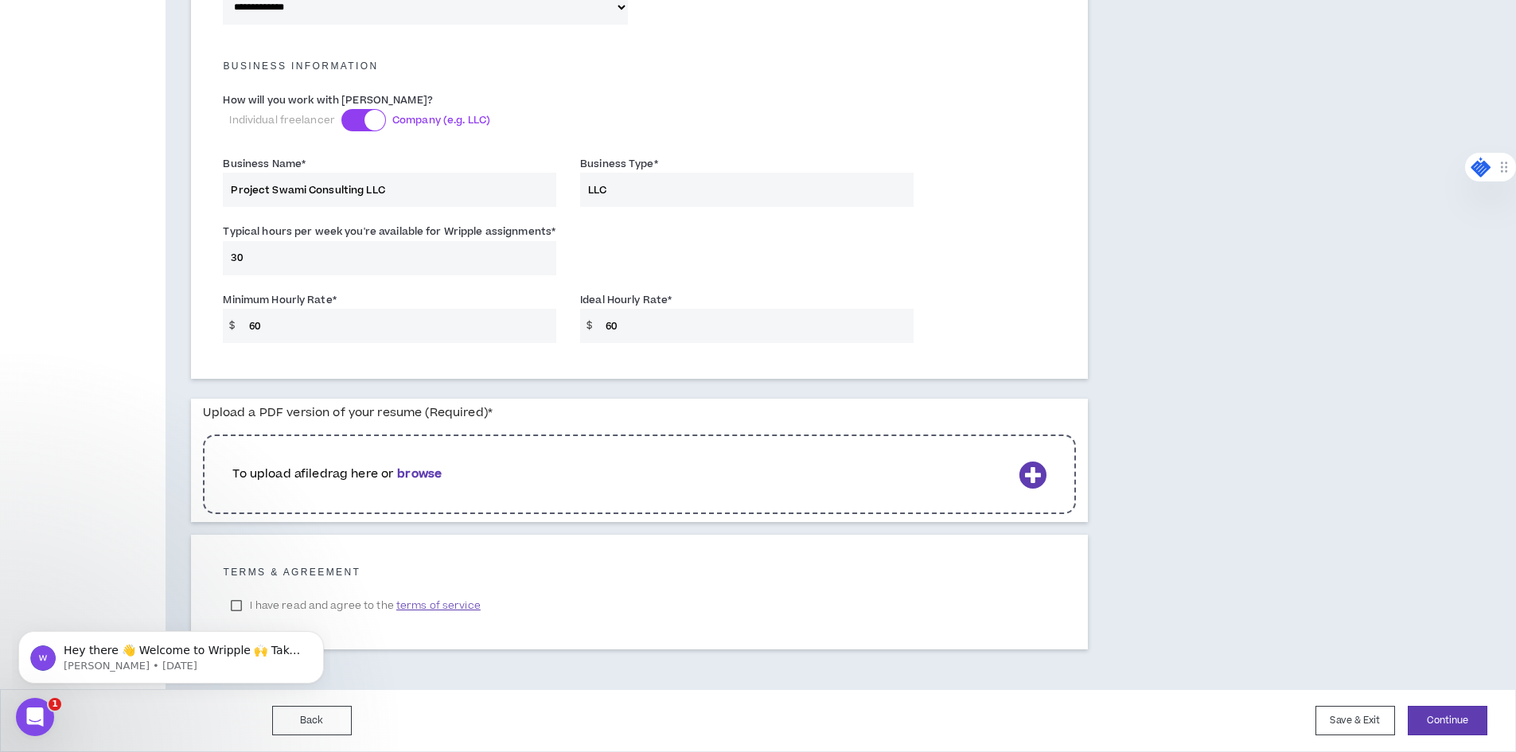
click at [238, 607] on body "Hey there 👋 Welcome to Wripple 🙌 Take a look around! If you have any questions,…" at bounding box center [171, 653] width 306 height 99
click at [1025, 478] on icon at bounding box center [1033, 475] width 28 height 28
click at [1040, 470] on icon at bounding box center [1033, 475] width 28 height 28
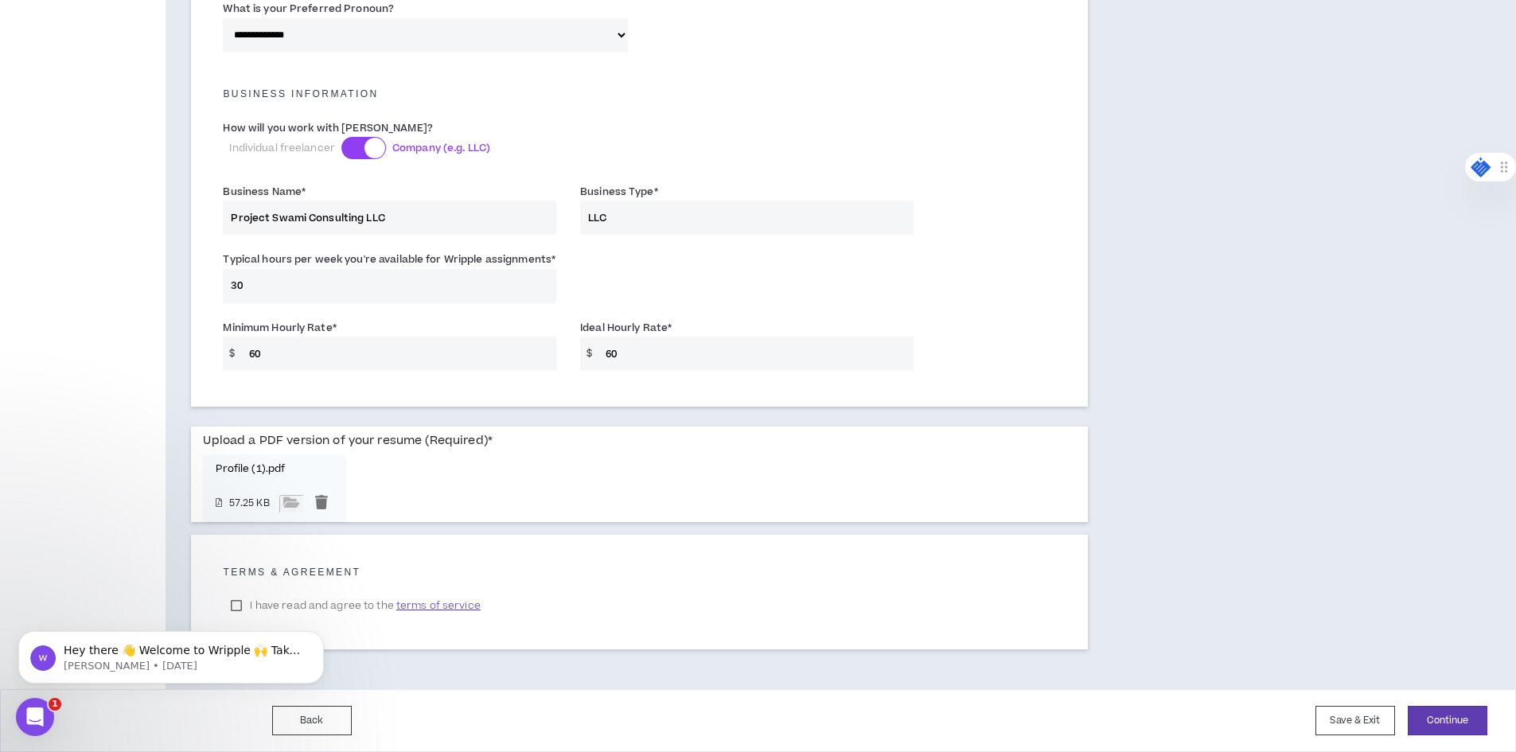
scroll to position [1060, 0]
click at [239, 607] on body "Hey there 👋 Welcome to Wripple 🙌 Take a look around! If you have any questions,…" at bounding box center [171, 653] width 306 height 99
click at [232, 606] on body "Hey there 👋 Welcome to Wripple 🙌 Take a look around! If you have any questions,…" at bounding box center [171, 653] width 306 height 99
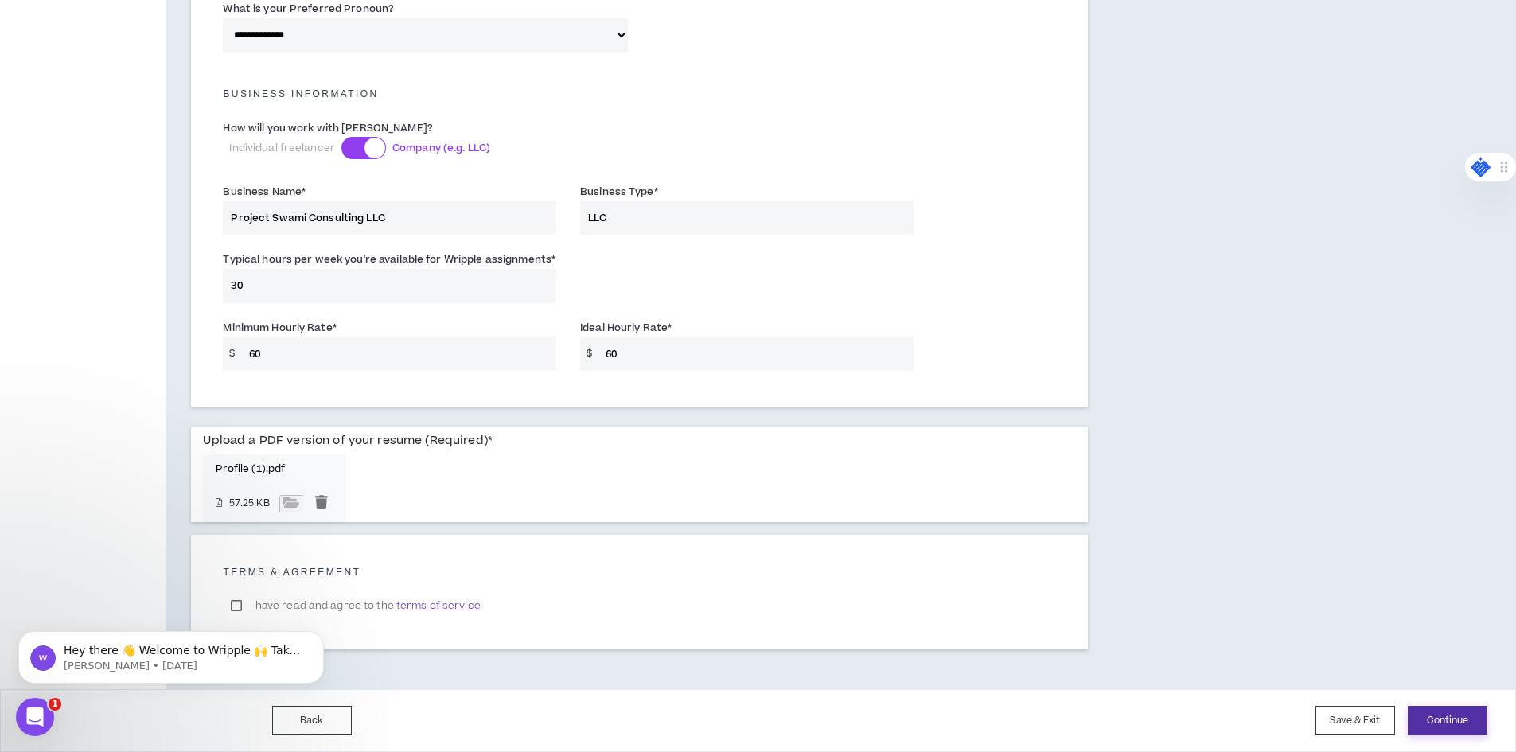
click at [1426, 720] on button "Continue" at bounding box center [1448, 720] width 80 height 29
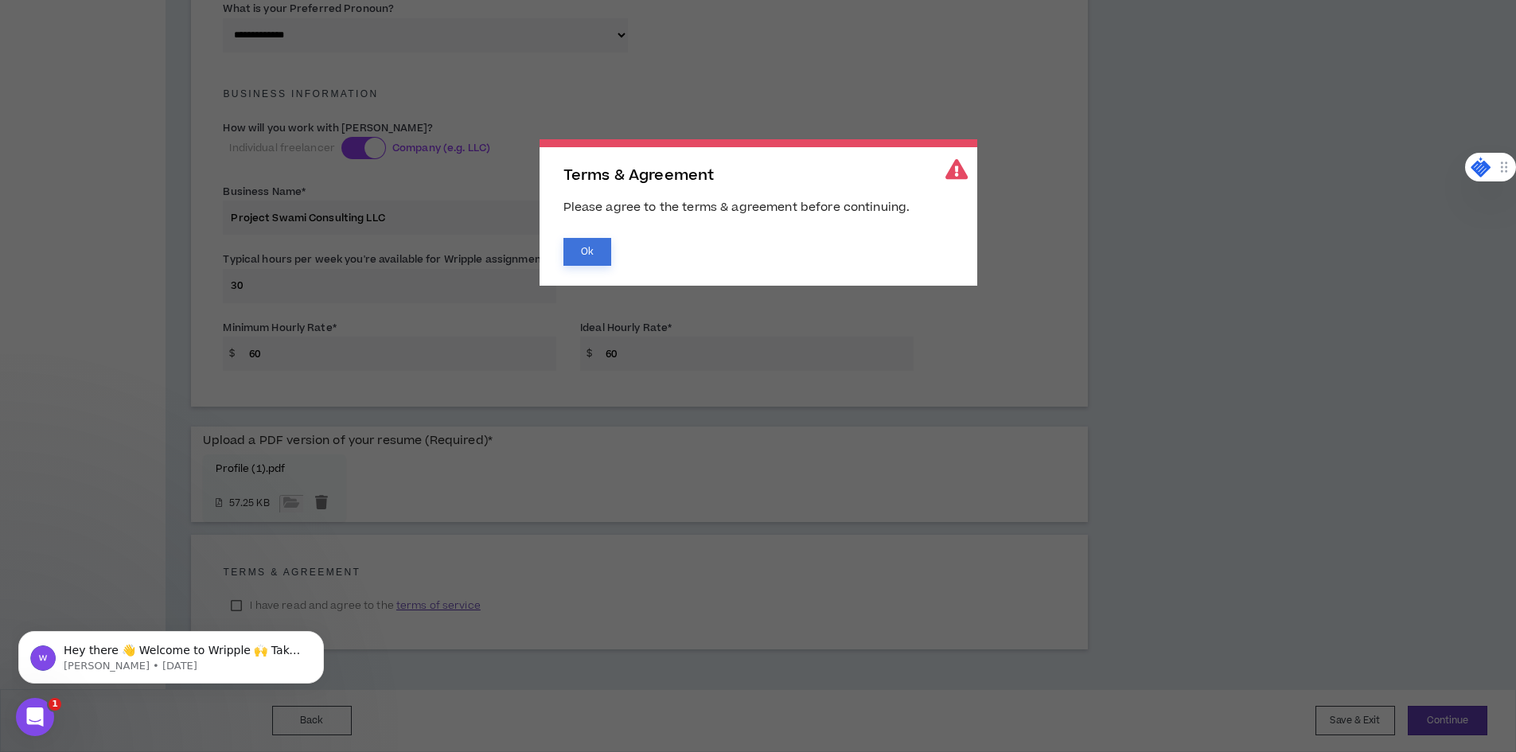
click at [582, 249] on button "Ok" at bounding box center [588, 252] width 48 height 28
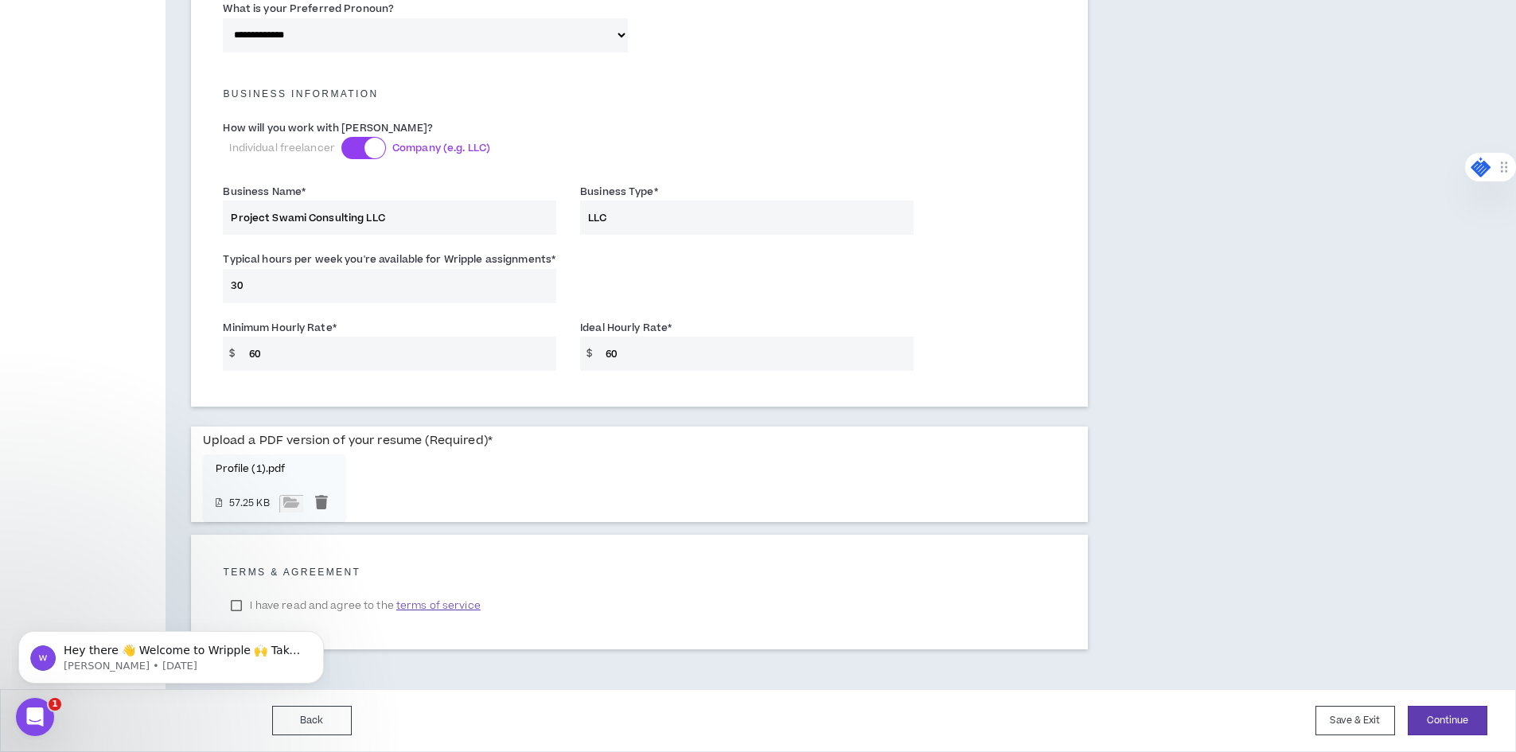
click at [238, 603] on html "Hey there 👋 Welcome to Wripple 🙌 Take a look around! If you have any questions,…" at bounding box center [171, 653] width 318 height 111
click at [318, 641] on button "Dismiss notification" at bounding box center [319, 636] width 21 height 21
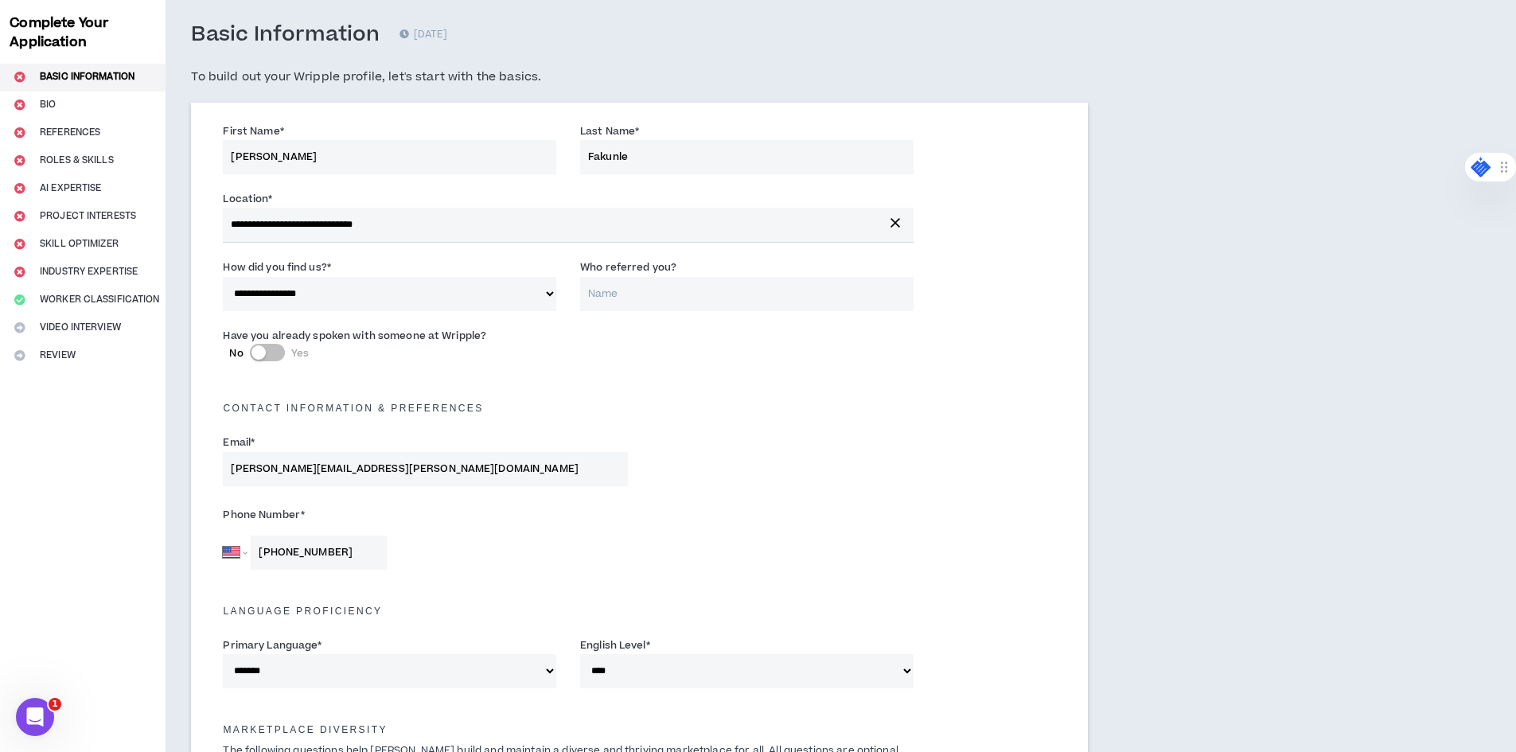
scroll to position [25, 0]
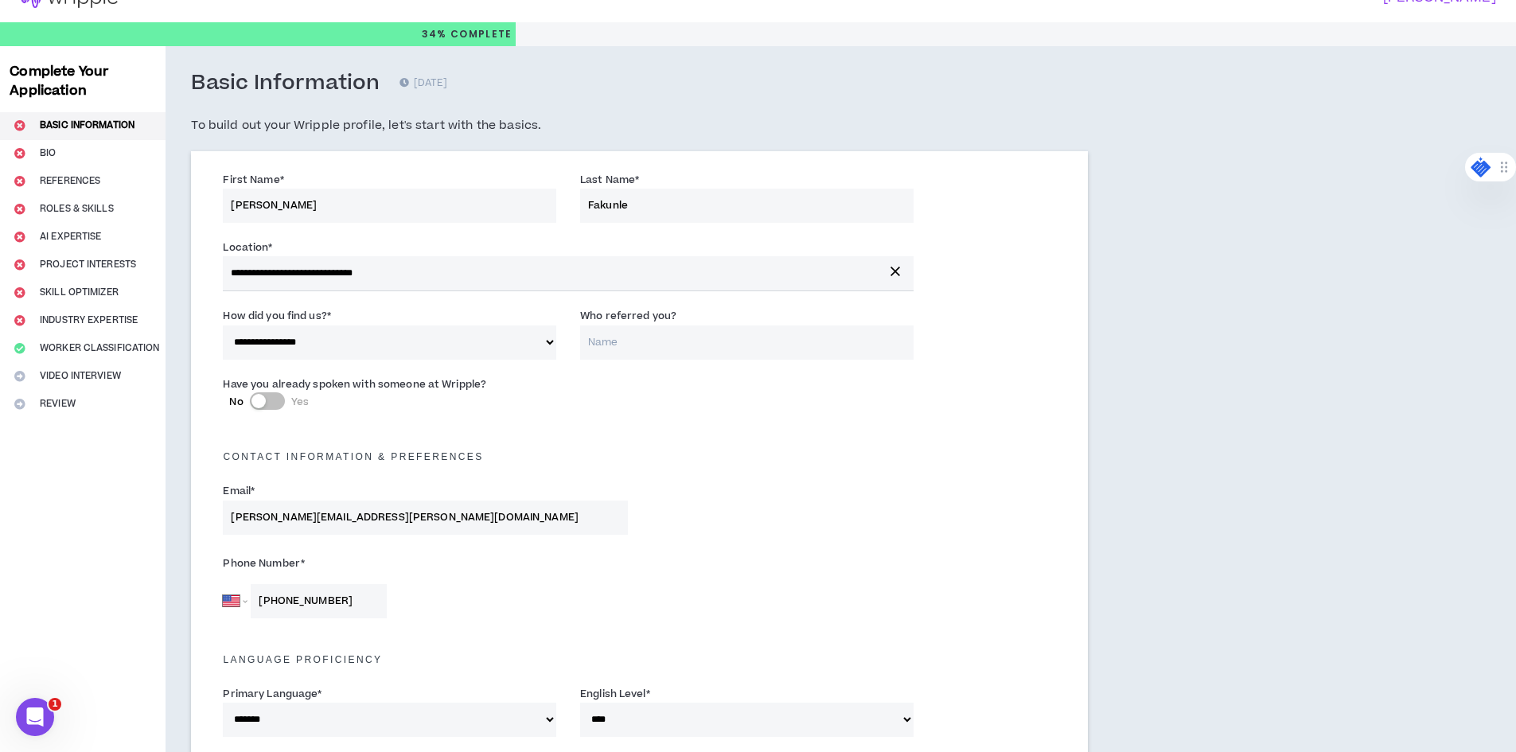
click at [675, 350] on input "Who referred you?" at bounding box center [747, 343] width 334 height 34
type input "I"
type input "Google Searcg"
click at [263, 403] on div "button" at bounding box center [259, 401] width 14 height 14
click at [263, 403] on button "No Yes" at bounding box center [267, 401] width 35 height 18
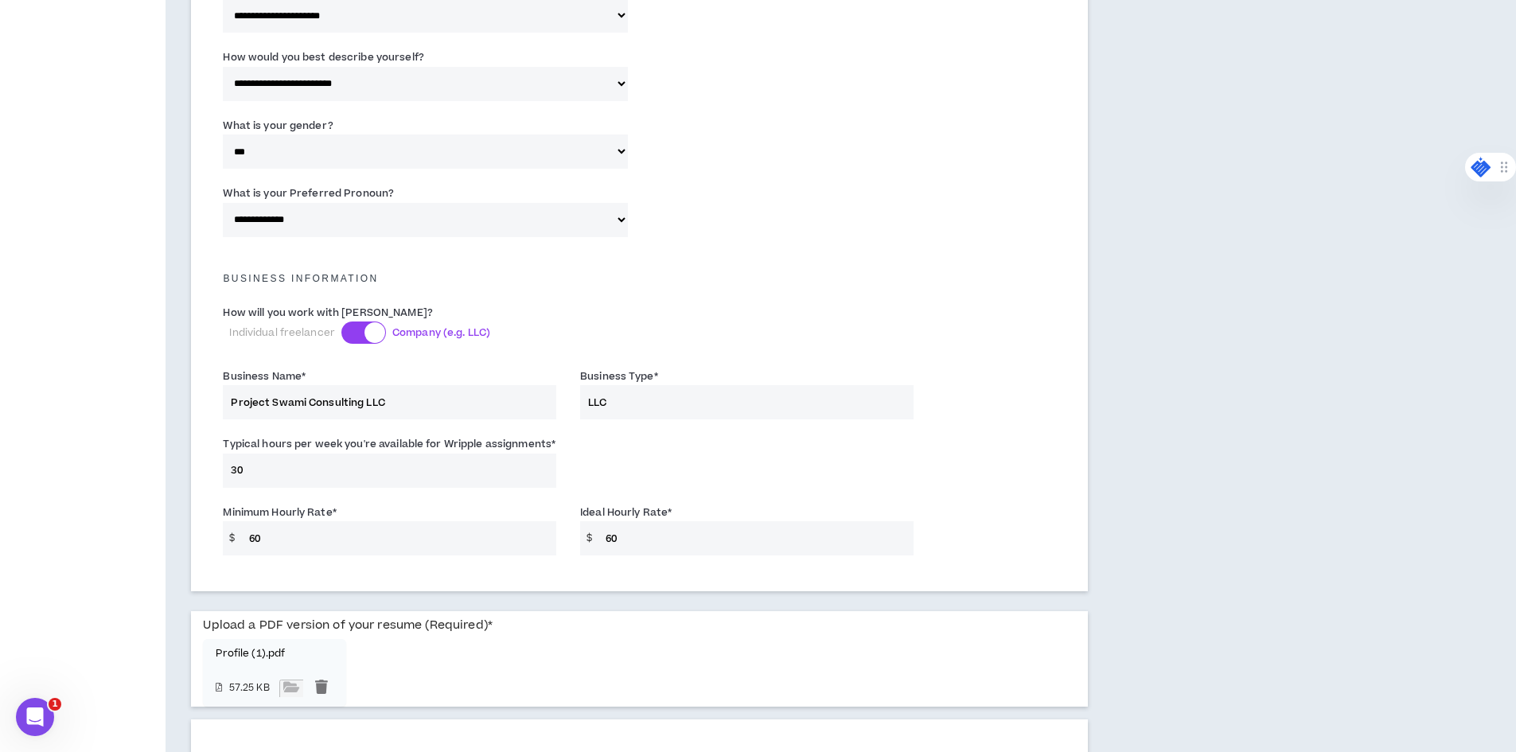
scroll to position [901, 0]
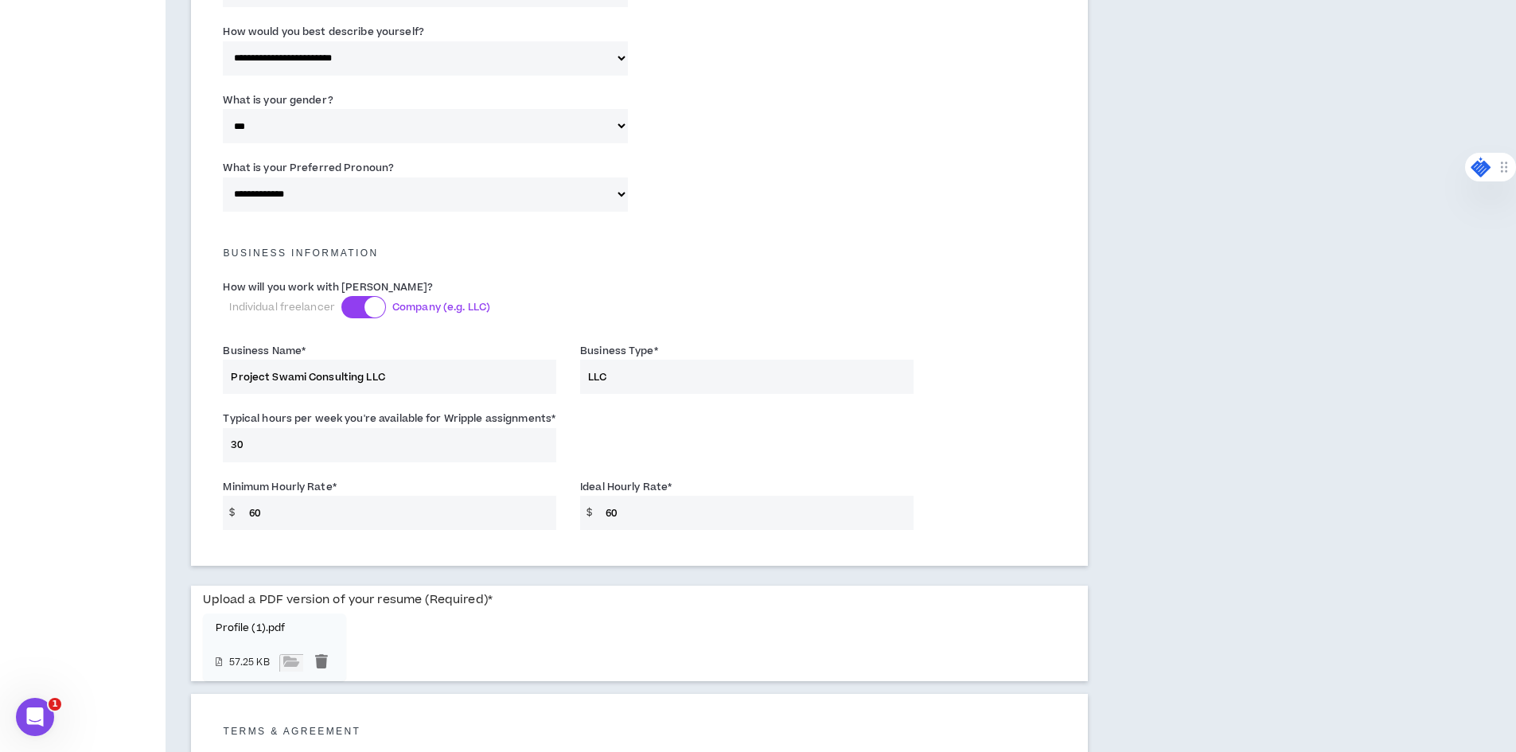
click at [504, 387] on input "Project Swami Consulting LLC" at bounding box center [390, 377] width 334 height 34
click at [533, 441] on input "30" at bounding box center [390, 445] width 334 height 34
click at [436, 386] on input "Project Swami Consulting LLC" at bounding box center [390, 377] width 334 height 34
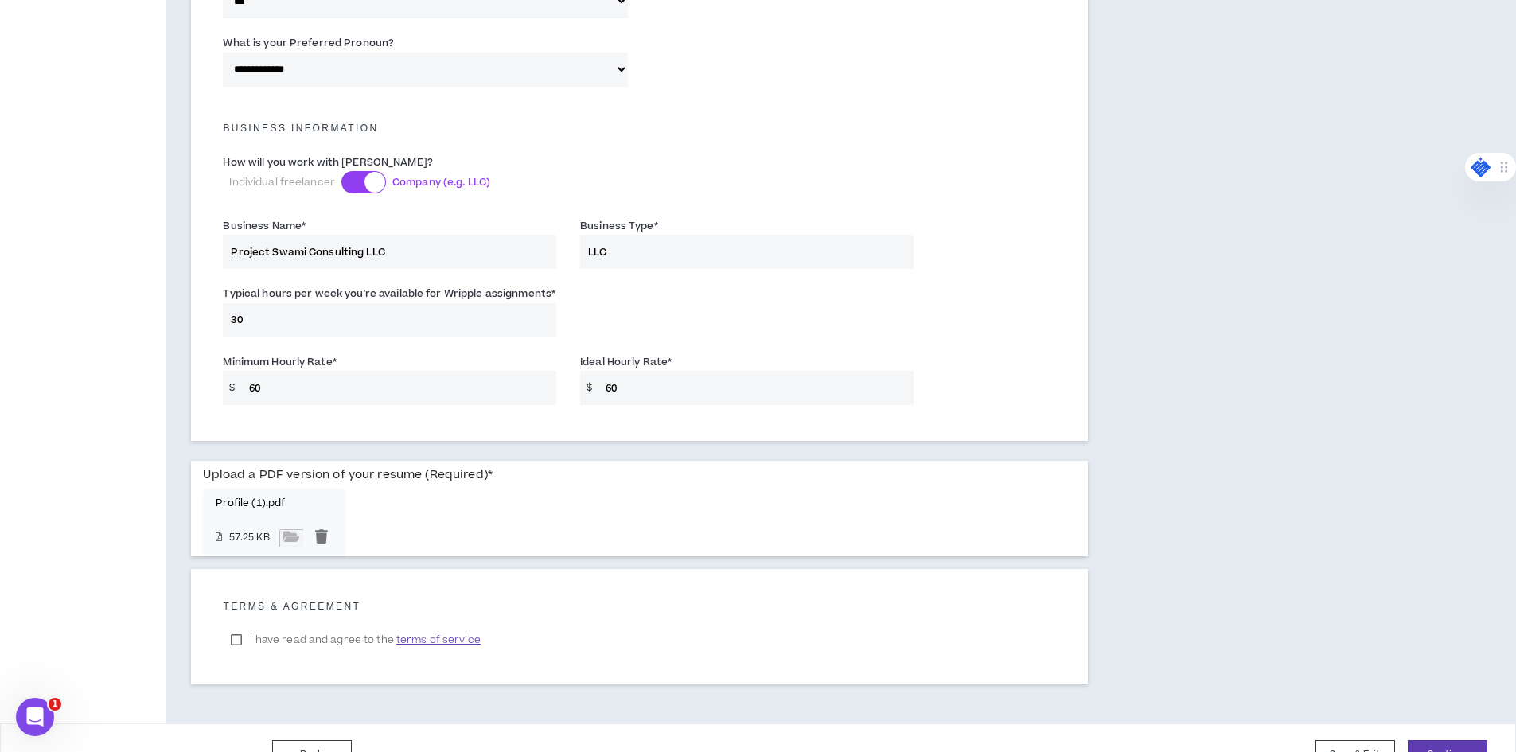
scroll to position [1060, 0]
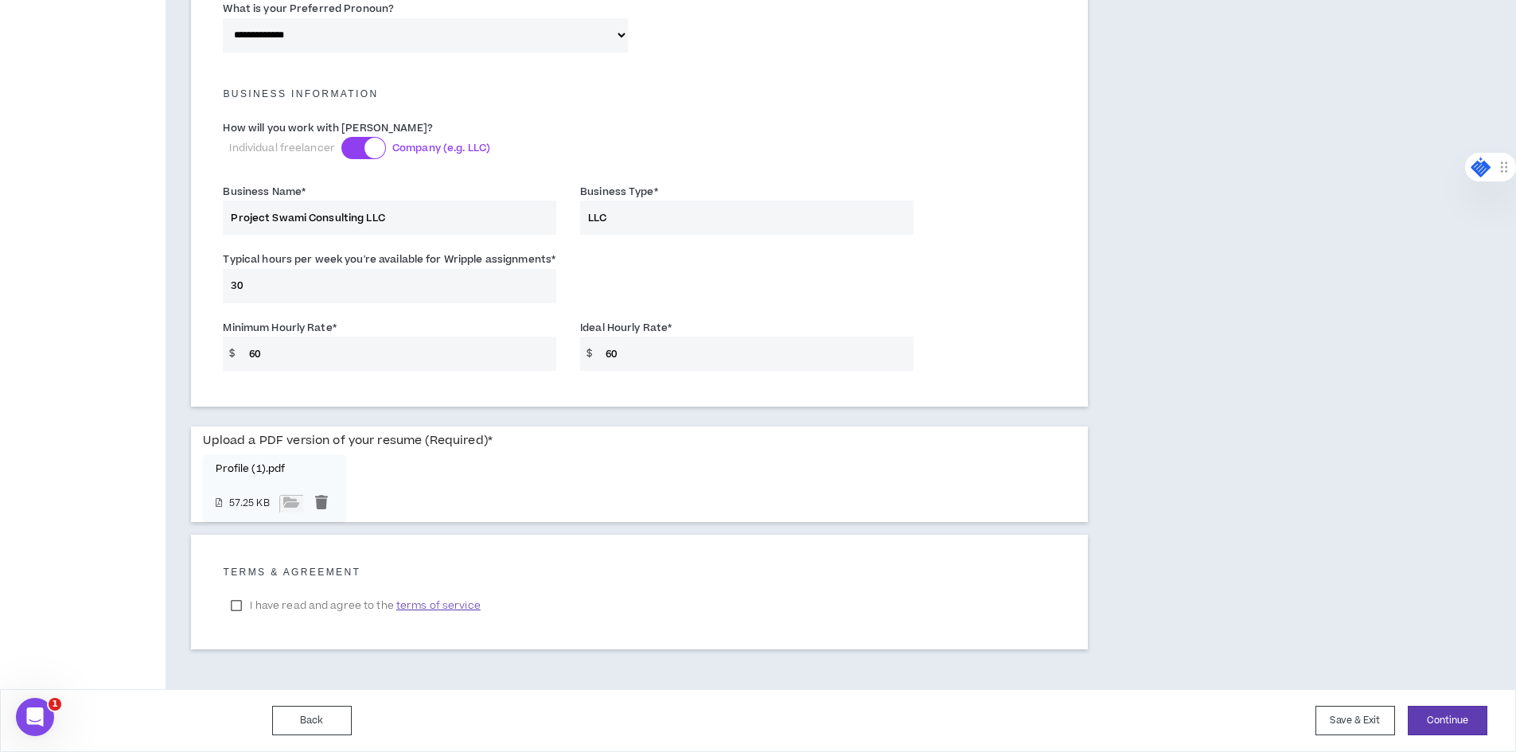
drag, startPoint x: 369, startPoint y: 217, endPoint x: 416, endPoint y: 219, distance: 47.8
click at [416, 219] on input "Project Swami Consulting LLC" at bounding box center [390, 218] width 334 height 34
type input "Project [DEMOGRAPHIC_DATA] Consulting"
click at [232, 602] on label "I have read and agree to the terms of service" at bounding box center [355, 606] width 265 height 24
click at [1442, 718] on button "Continue" at bounding box center [1448, 720] width 80 height 29
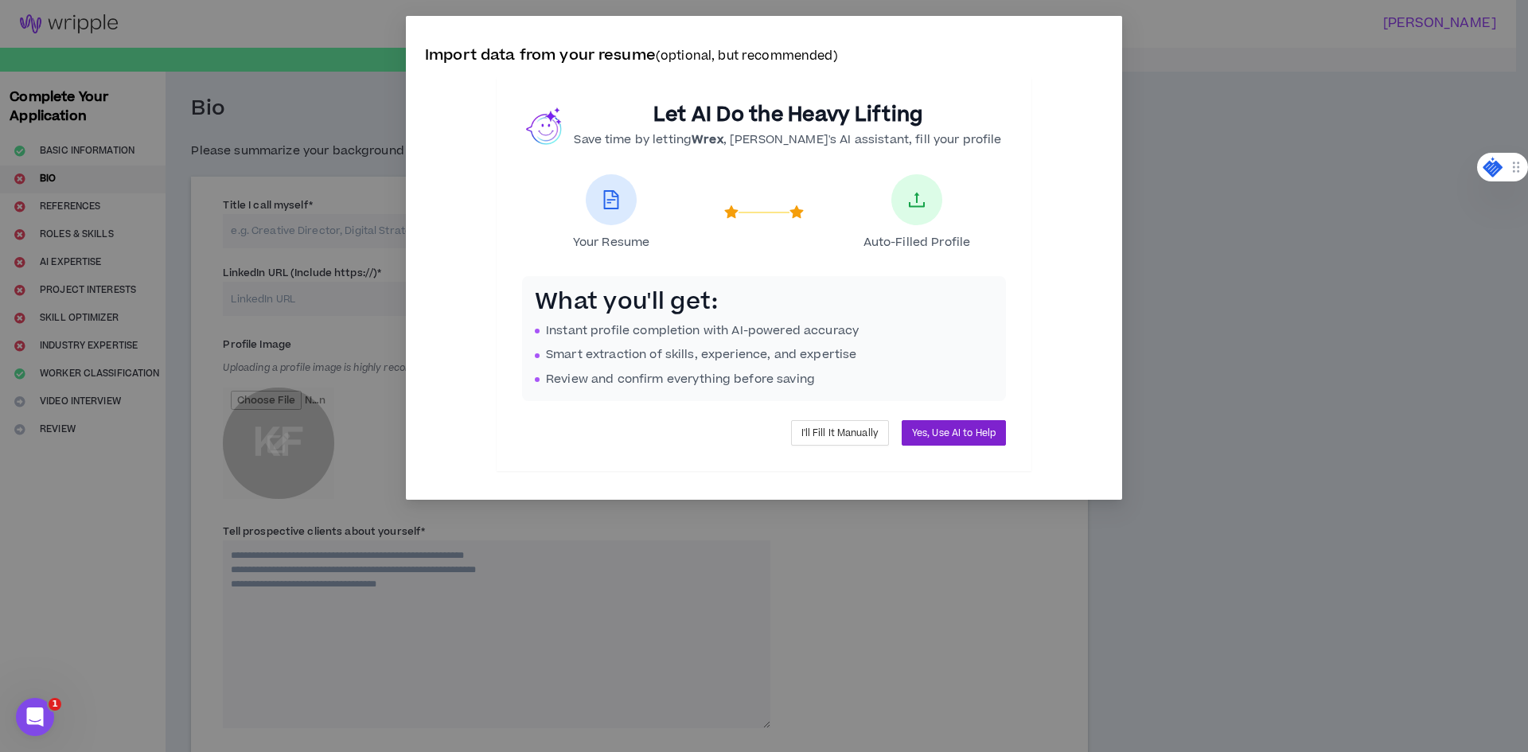
click at [990, 437] on span "Yes, Use AI to Help" at bounding box center [954, 433] width 84 height 15
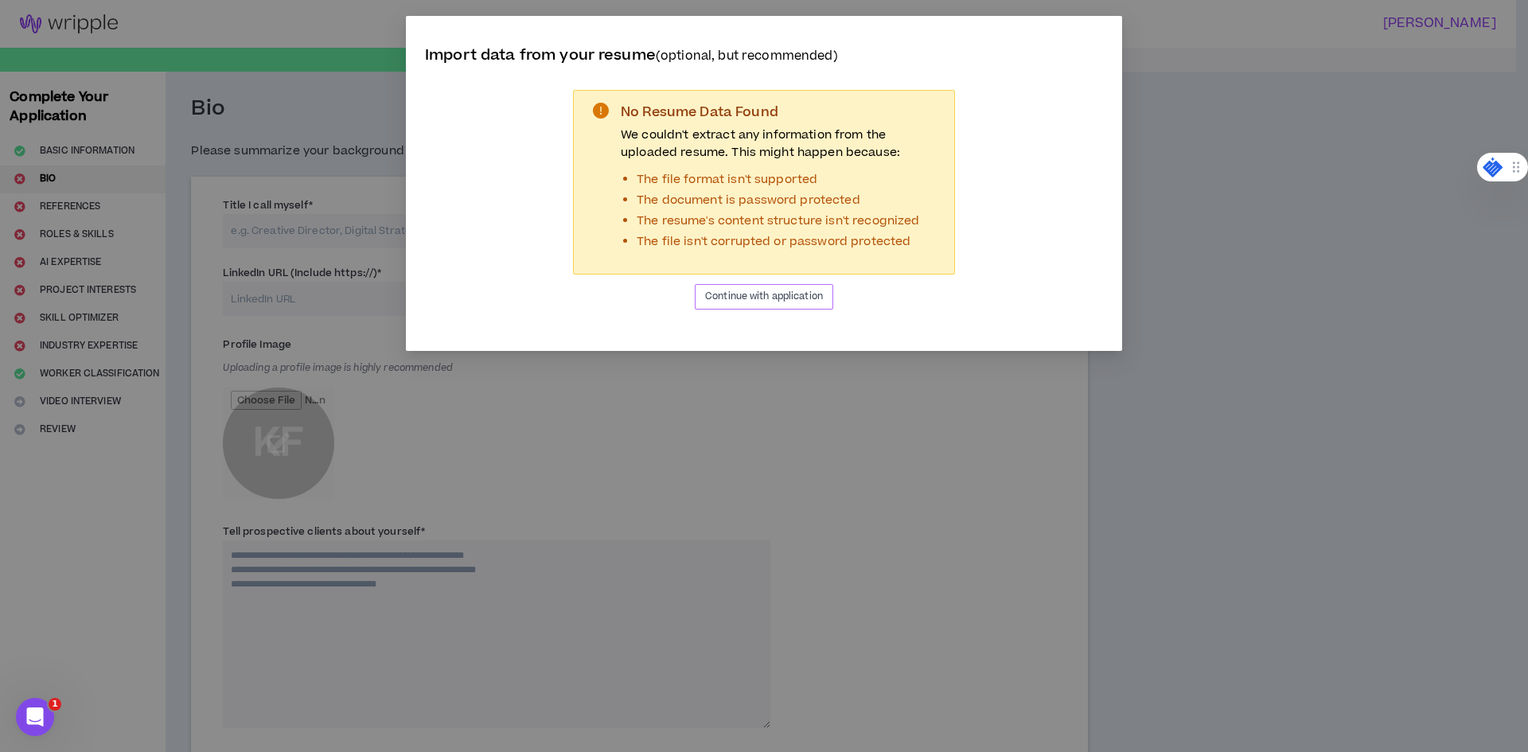
click at [757, 298] on span "Continue with application" at bounding box center [764, 296] width 118 height 15
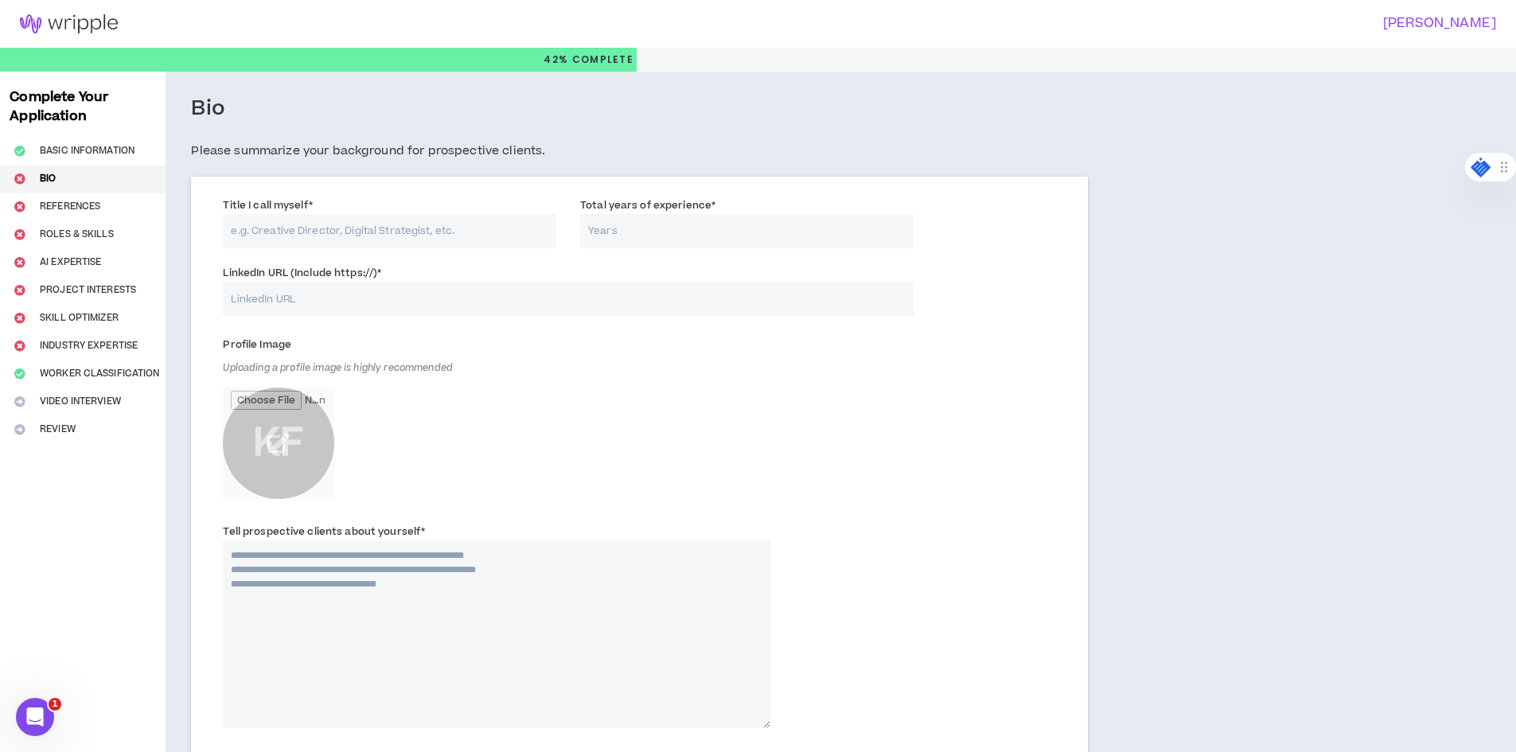
click at [470, 279] on div "LinkedIn URL (Include https://) *" at bounding box center [568, 290] width 690 height 52
click at [455, 297] on input "LinkedIn URL (Include https://) *" at bounding box center [568, 299] width 690 height 34
paste input "[URL][DOMAIN_NAME]"
type input "[URL][DOMAIN_NAME]"
click at [659, 245] on input "Total years of experience *" at bounding box center [747, 231] width 334 height 34
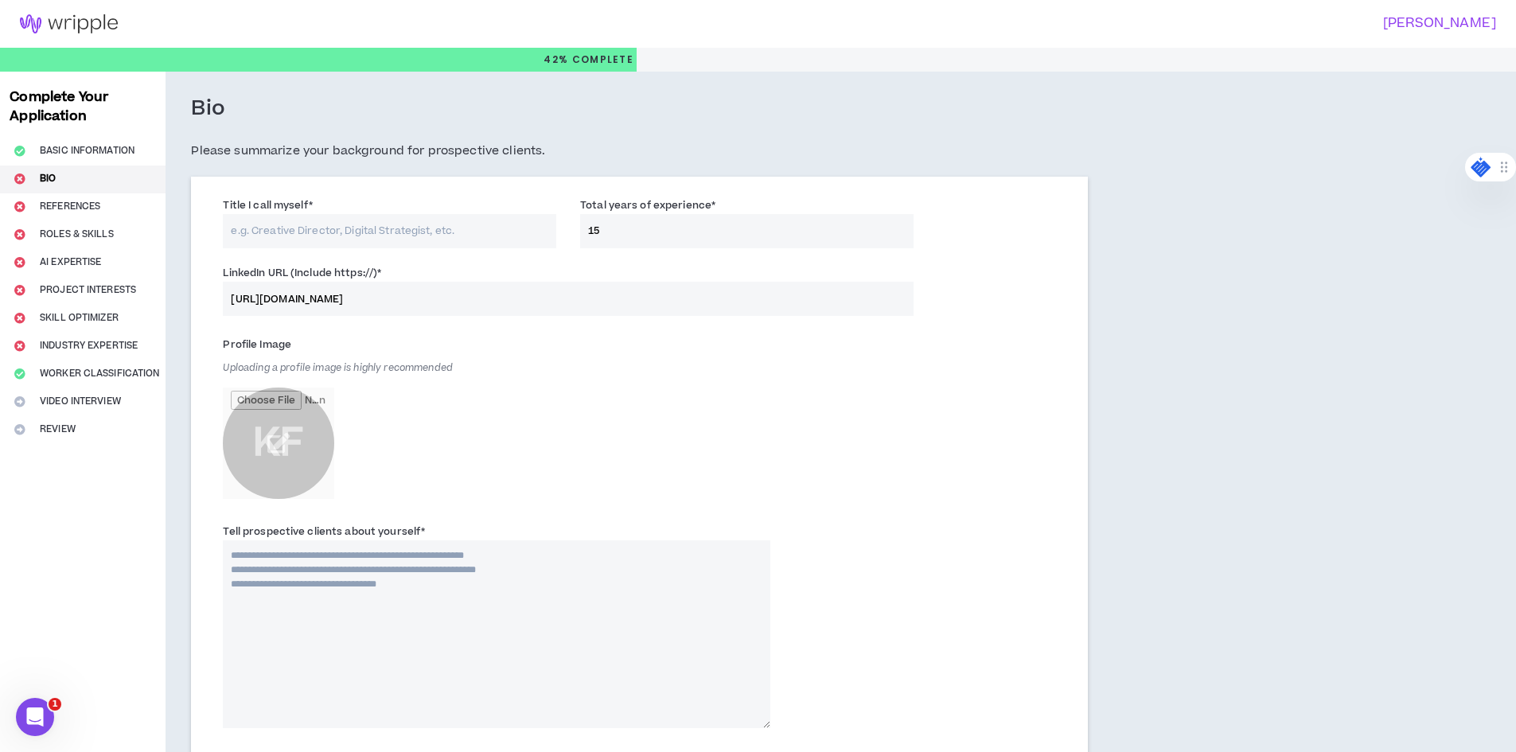
type input "15"
click at [653, 357] on div "Profile Image Uploading a profile image is highly recommended KF" at bounding box center [497, 419] width 548 height 175
click at [378, 227] on input "Title I call myself *" at bounding box center [390, 231] width 334 height 34
type input "Agile Project Leader"
click at [641, 443] on div "Profile Image Uploading a profile image is highly recommended KF" at bounding box center [497, 419] width 548 height 175
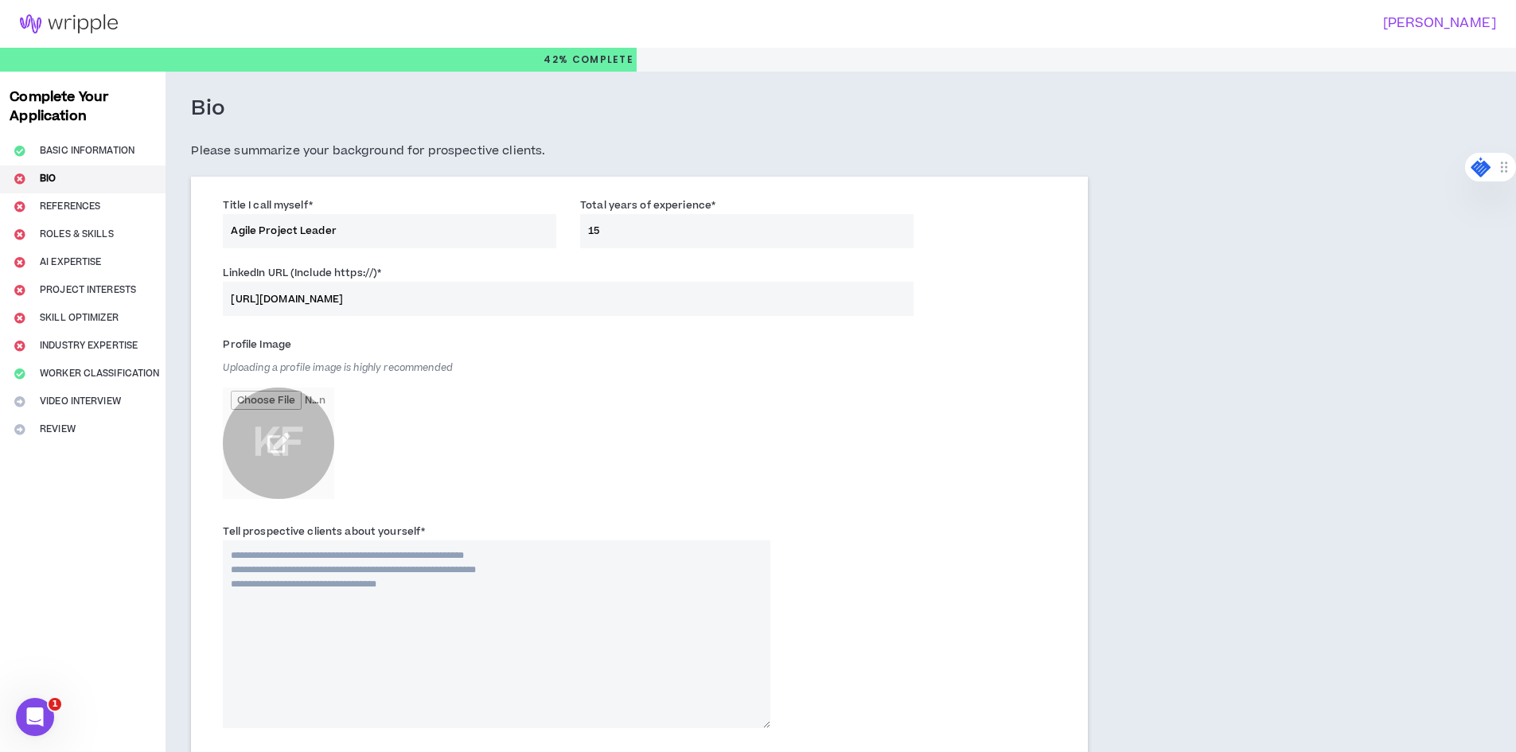
click at [277, 444] on input "file" at bounding box center [278, 443] width 111 height 111
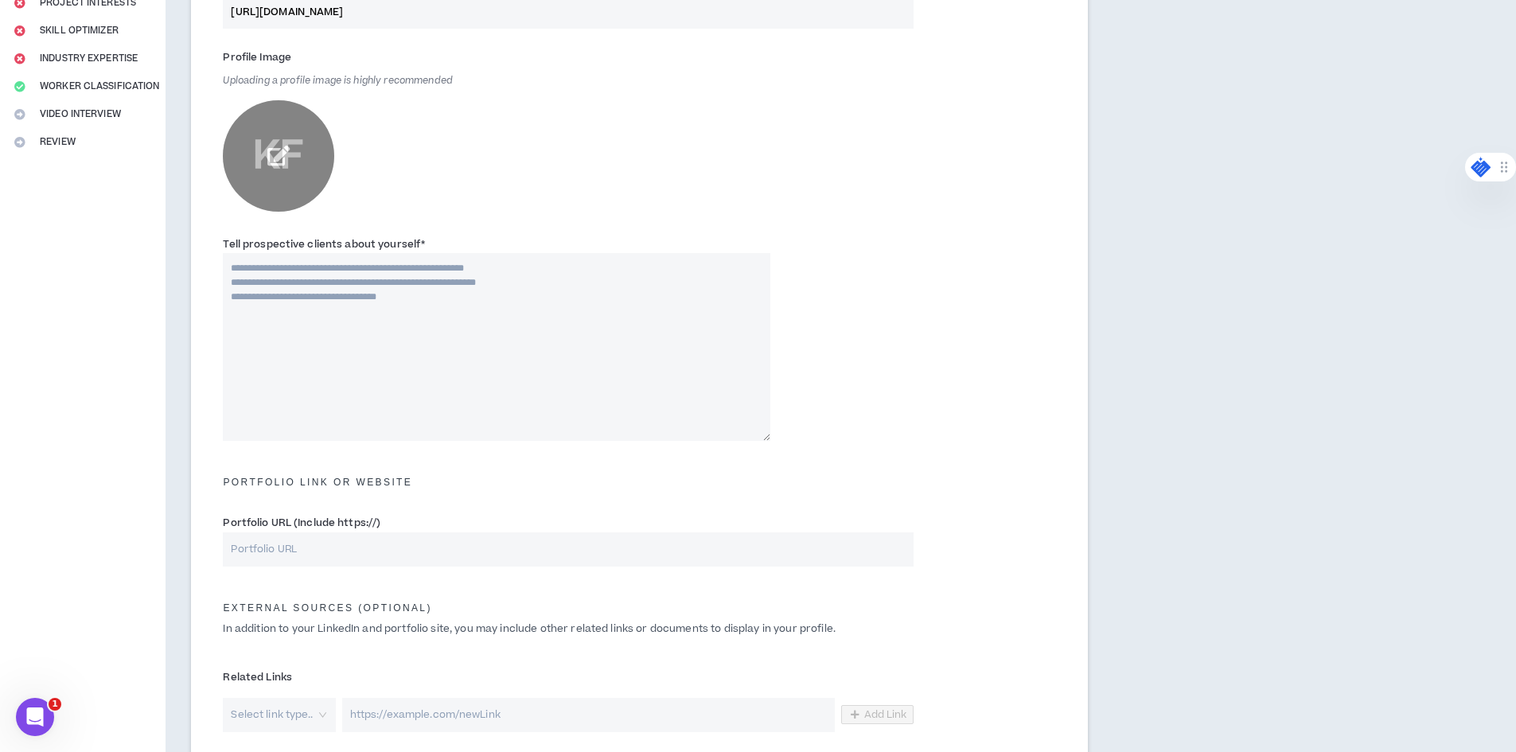
scroll to position [318, 0]
